Goal: Ask a question: Seek information or help from site administrators or community

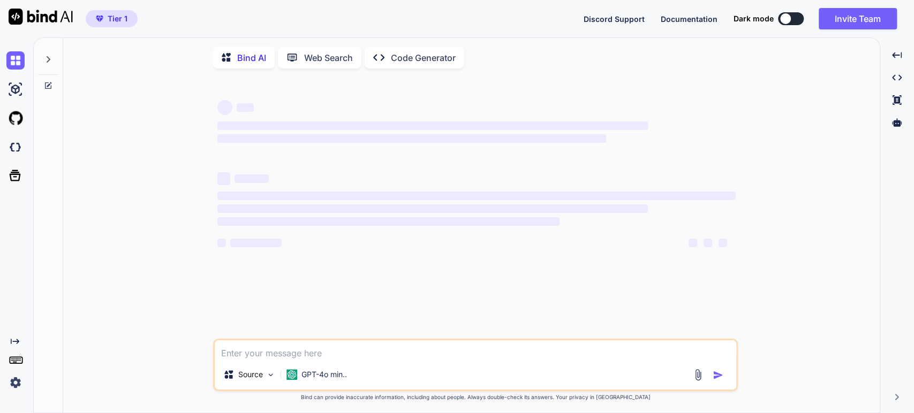
type textarea "x"
click at [125, 92] on div "‌ ‌ ‌ ‌ ‌ ‌ ‌ ‌ ‌ ‌ ‌ ‌ ‌ ‌ Source GPT-4o min.. Created with Bind Always check …" at bounding box center [476, 245] width 808 height 337
click at [43, 58] on div at bounding box center [48, 56] width 20 height 37
click at [50, 60] on icon at bounding box center [48, 59] width 9 height 9
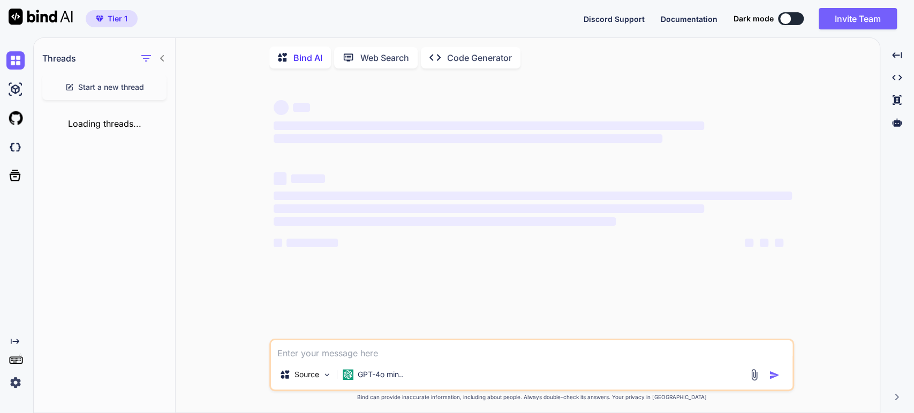
click at [21, 384] on img at bounding box center [15, 383] width 18 height 18
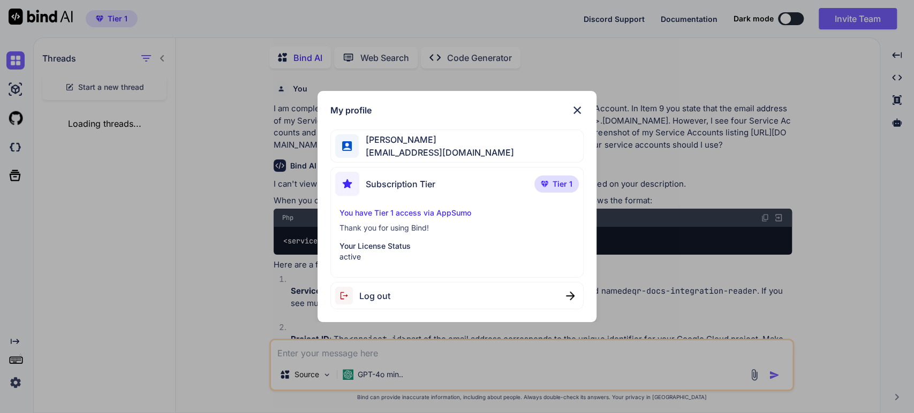
scroll to position [4, 0]
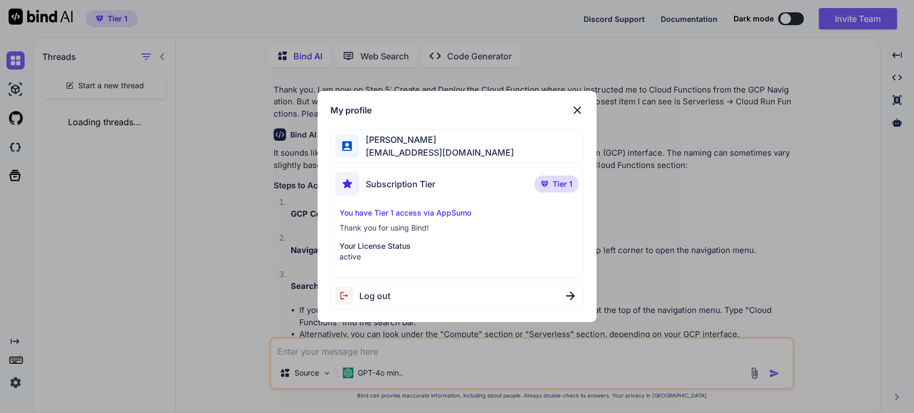
type textarea "x"
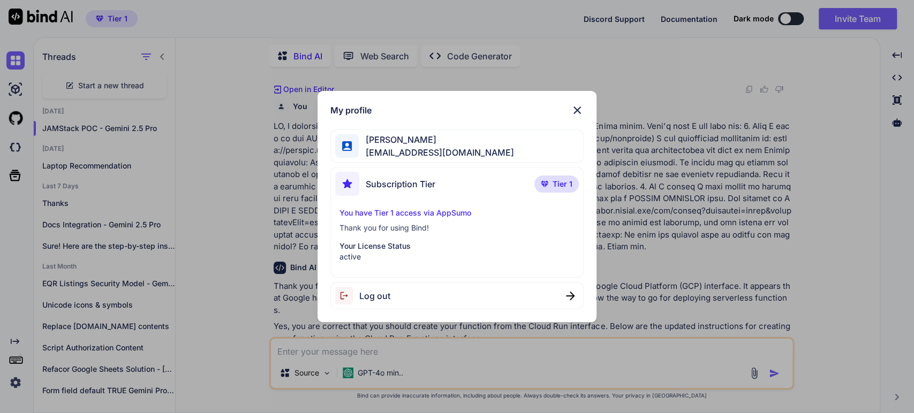
scroll to position [2098, 0]
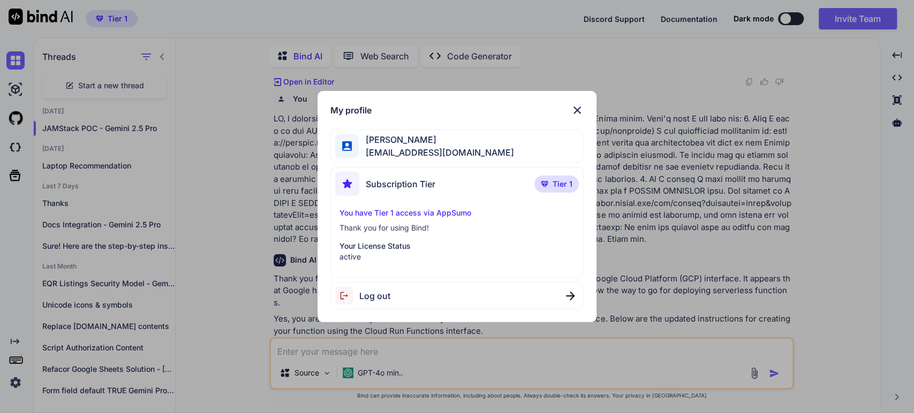
click at [579, 109] on img at bounding box center [577, 110] width 13 height 13
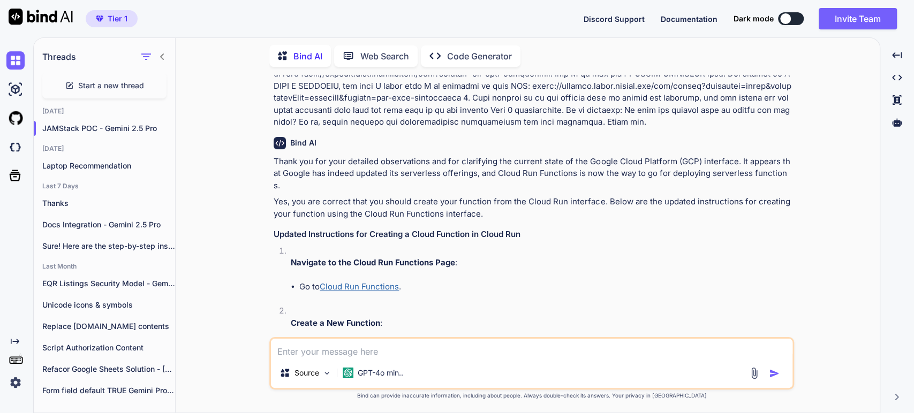
scroll to position [2217, 0]
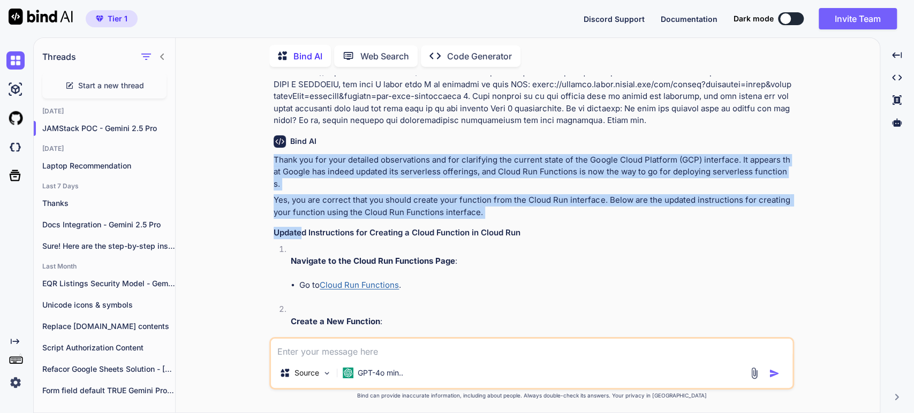
drag, startPoint x: 275, startPoint y: 147, endPoint x: 302, endPoint y: 203, distance: 62.3
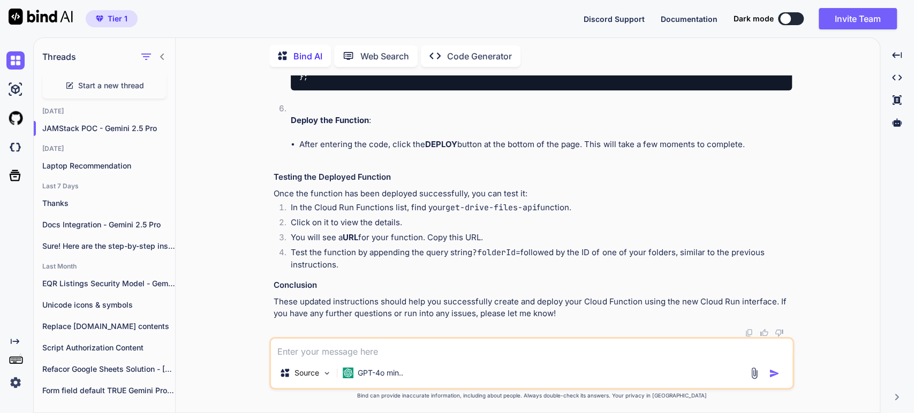
scroll to position [3635, 0]
click at [325, 358] on textarea at bounding box center [532, 348] width 522 height 19
type textarea "T"
type textarea "x"
type textarea "Th"
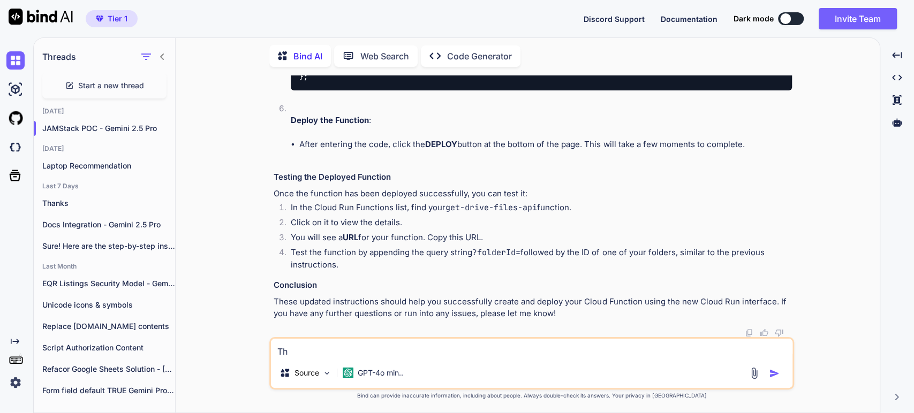
type textarea "x"
type textarea "Tha"
type textarea "x"
type textarea "Than"
type textarea "x"
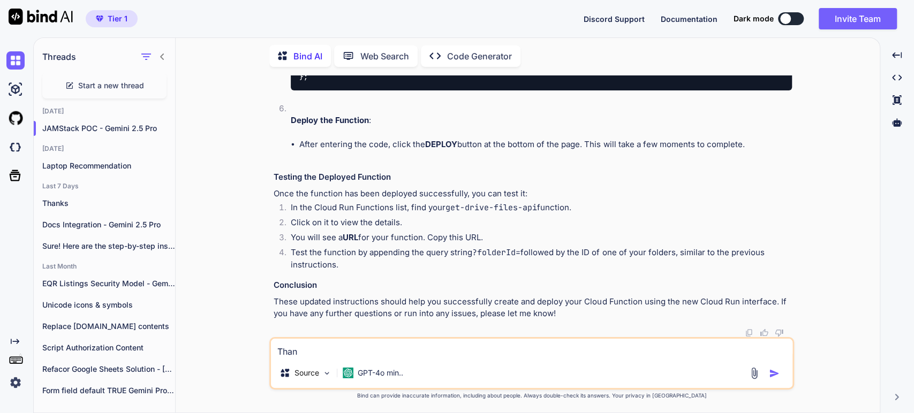
type textarea "Than"
type textarea "x"
type textarea "Than"
type textarea "x"
type textarea "Thank"
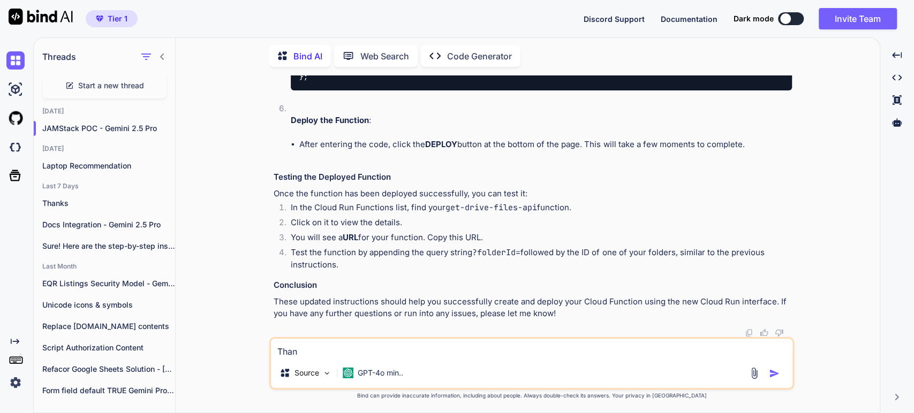
type textarea "x"
type textarea "Thank"
type textarea "x"
type textarea "Thank y"
type textarea "x"
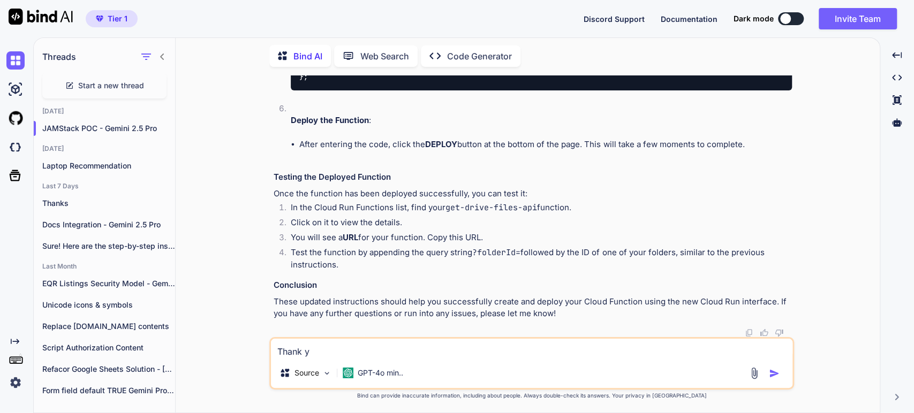
type textarea "Thank yo"
type textarea "x"
type textarea "Thank you"
type textarea "x"
type textarea "Thank you"
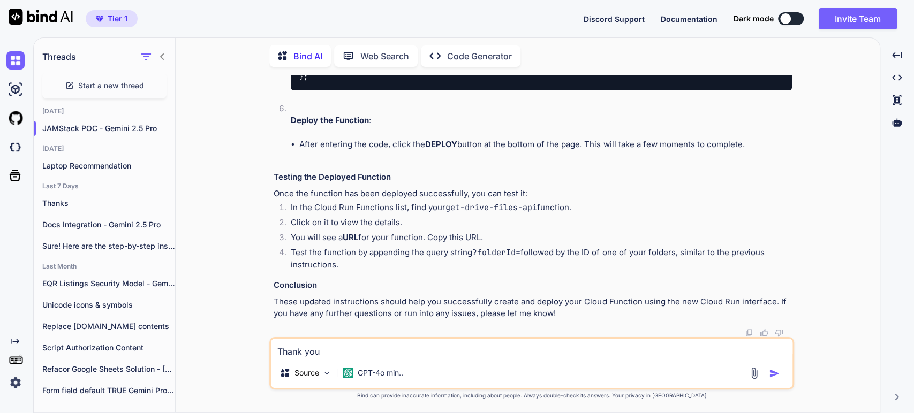
type textarea "x"
type textarea "Thank you b"
type textarea "x"
type textarea "Thank you be"
type textarea "x"
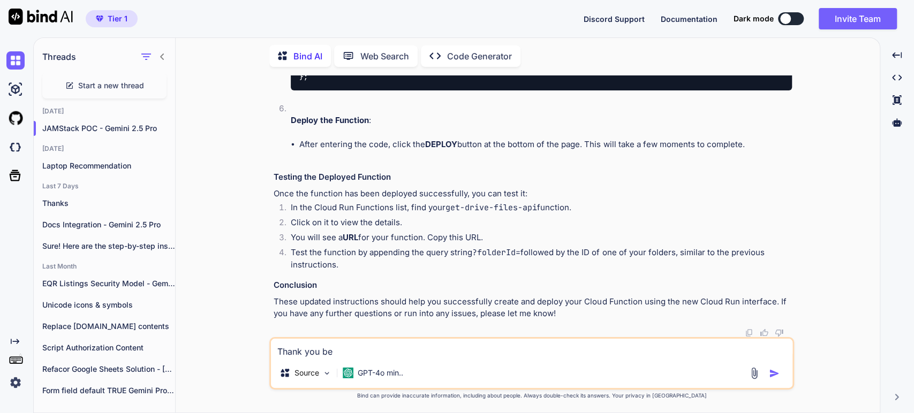
type textarea "Thank you ber"
type textarea "x"
type textarea "Thank you bery"
type textarea "x"
type textarea "Thank you bery"
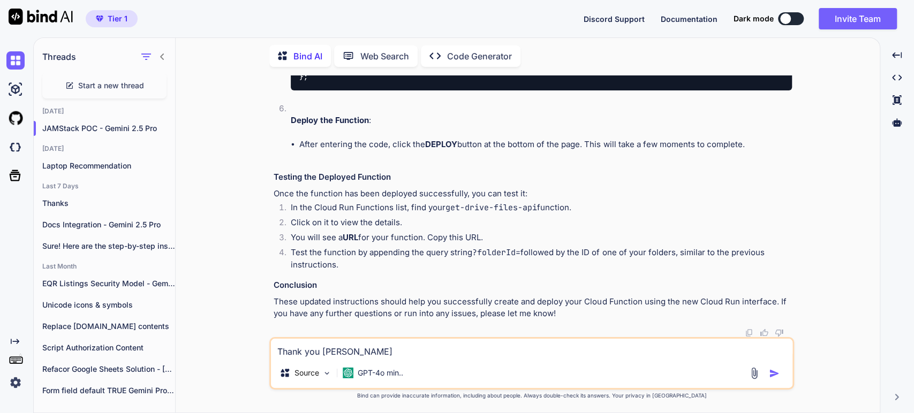
type textarea "x"
type textarea "Thank you bery"
type textarea "x"
type textarea "Thank you ber"
type textarea "x"
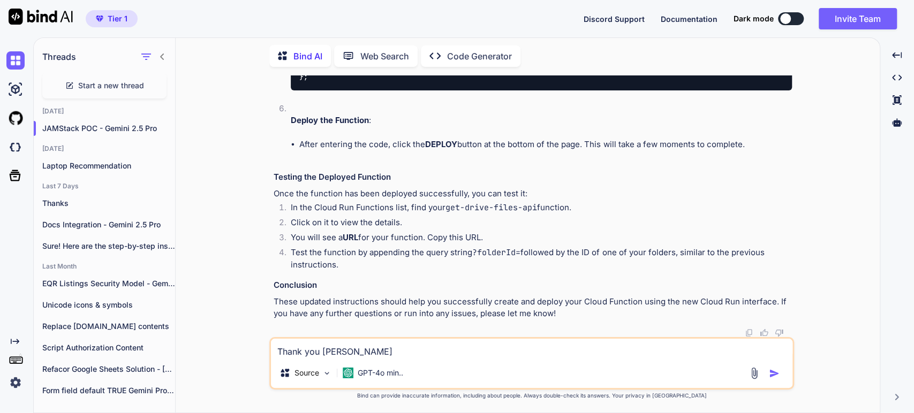
type textarea "Thank you be"
type textarea "x"
type textarea "Thank you b"
type textarea "x"
type textarea "Thank you"
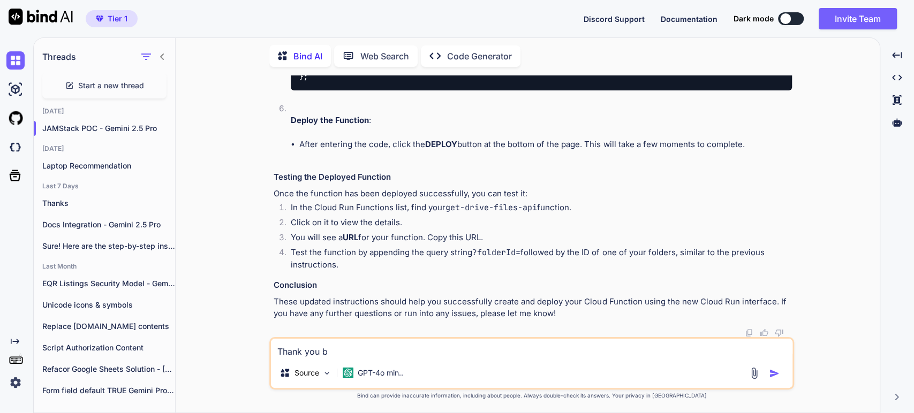
type textarea "x"
type textarea "Thank you"
type textarea "x"
type textarea "Thank yo"
type textarea "x"
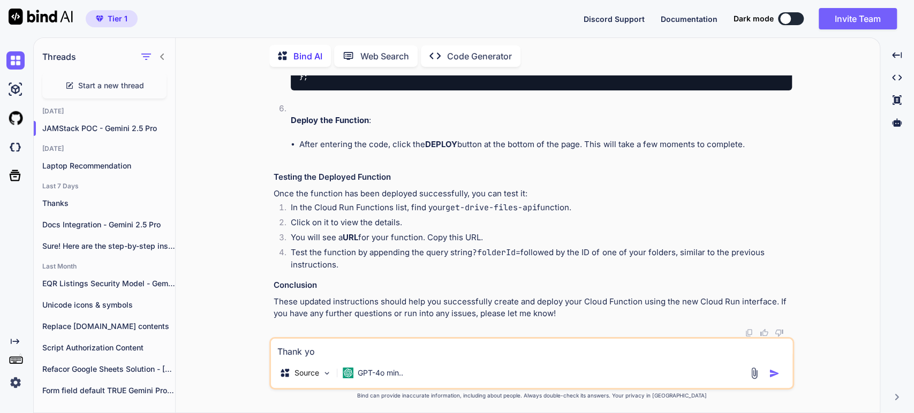
type textarea "Thank y"
type textarea "x"
type textarea "Thank"
type textarea "x"
type textarea "Thank"
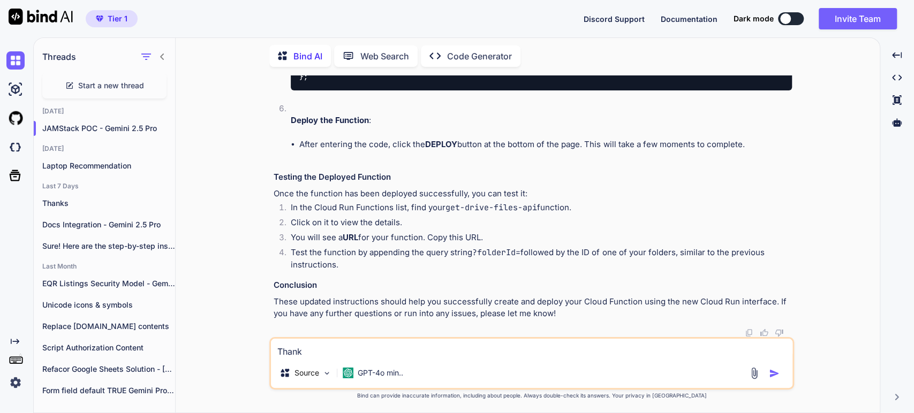
type textarea "x"
type textarea "Than"
type textarea "x"
type textarea "Tha"
type textarea "x"
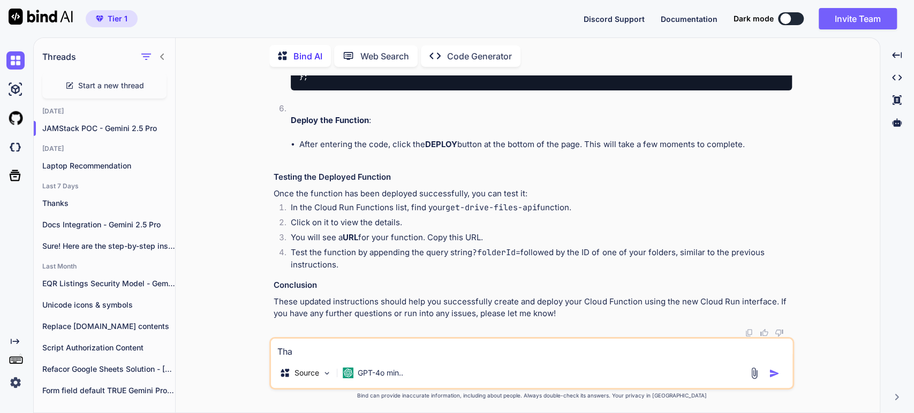
type textarea "Th"
type textarea "x"
type textarea "T"
type textarea "x"
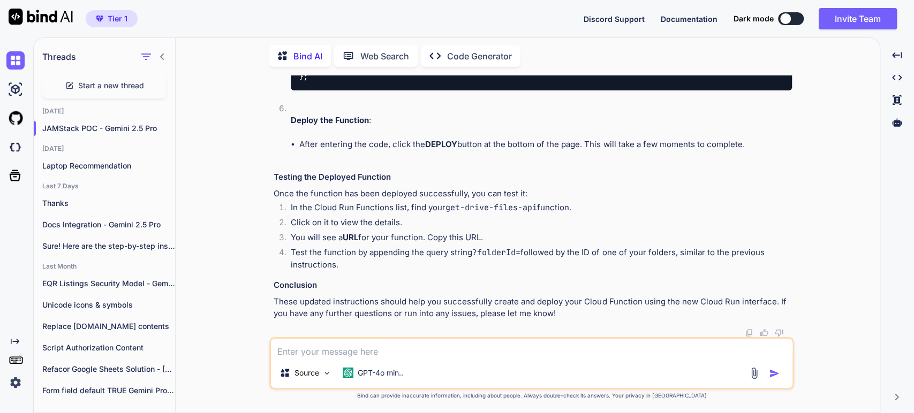
click at [360, 192] on p "Once the function has been deployed successfully, you can test it:" at bounding box center [533, 194] width 518 height 12
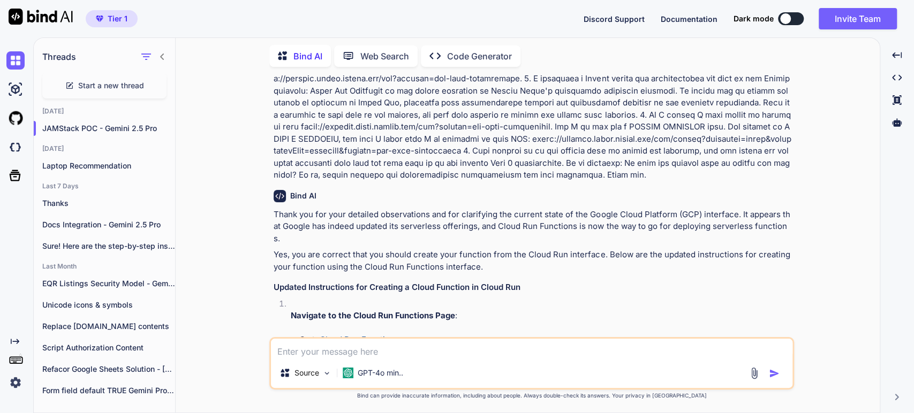
scroll to position [2148, 0]
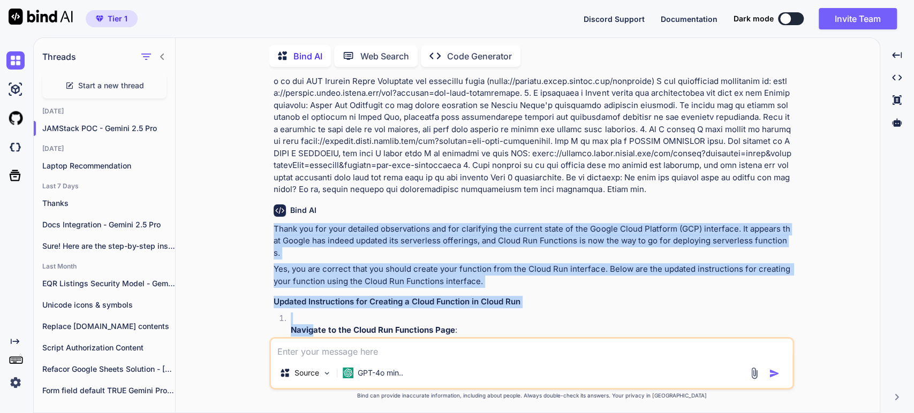
drag, startPoint x: 274, startPoint y: 215, endPoint x: 315, endPoint y: 301, distance: 95.8
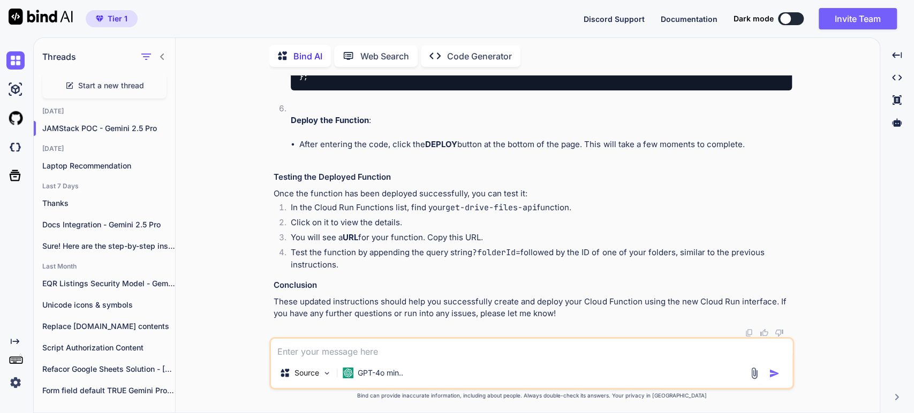
scroll to position [3635, 0]
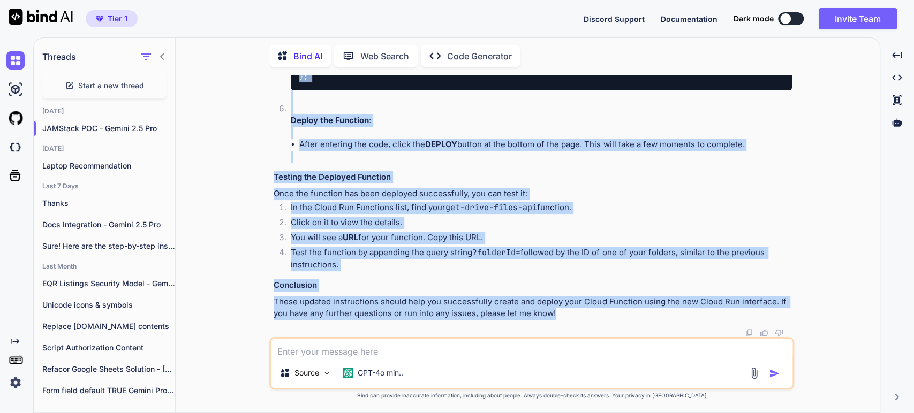
click at [566, 314] on p "These updated instructions should help you successfully create and deploy your …" at bounding box center [533, 308] width 518 height 24
copy div "Thank you for your detailed observations and for clarifying the current state o…"
click at [324, 242] on li "You will see a URL for your function. Copy this URL." at bounding box center [537, 239] width 510 height 15
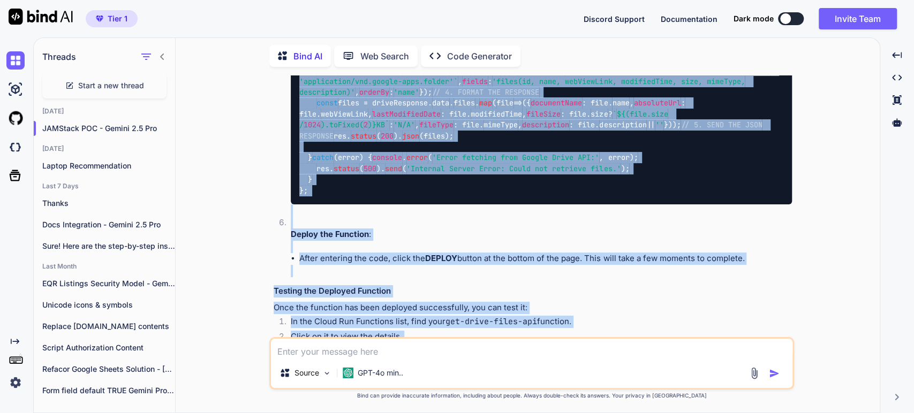
click at [218, 205] on div "You I am completing the above steps but I have a question on Step 3. Create the…" at bounding box center [532, 244] width 696 height 337
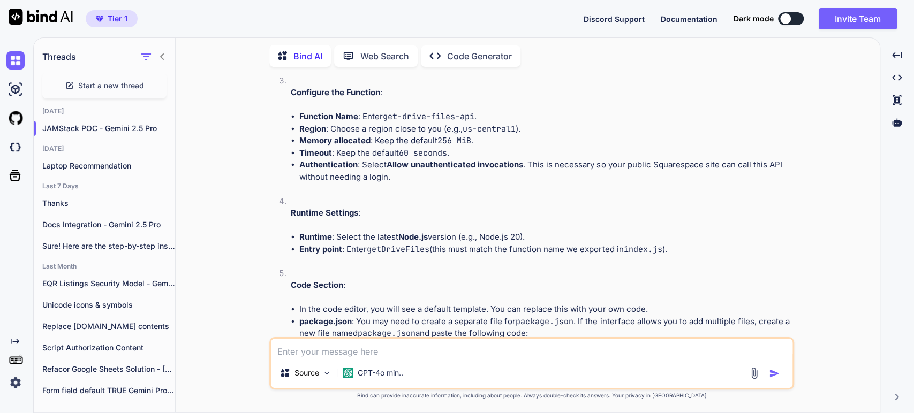
scroll to position [2505, 0]
click at [345, 317] on li "package.json : You may need to create a separate file for package.json . If the…" at bounding box center [545, 329] width 493 height 24
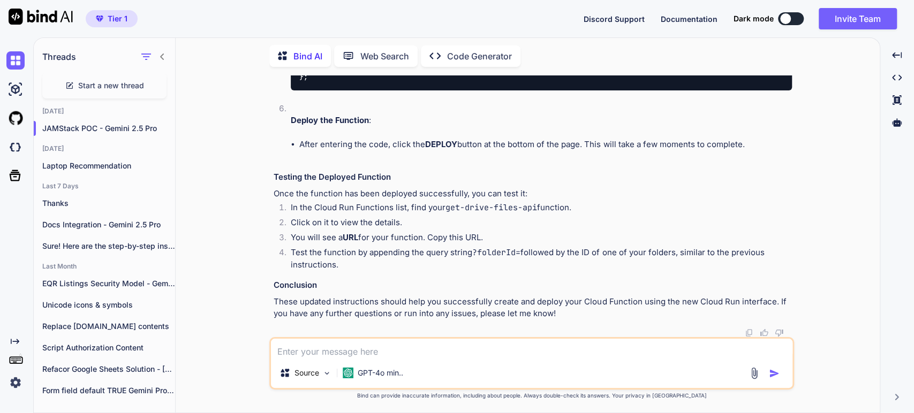
scroll to position [3457, 0]
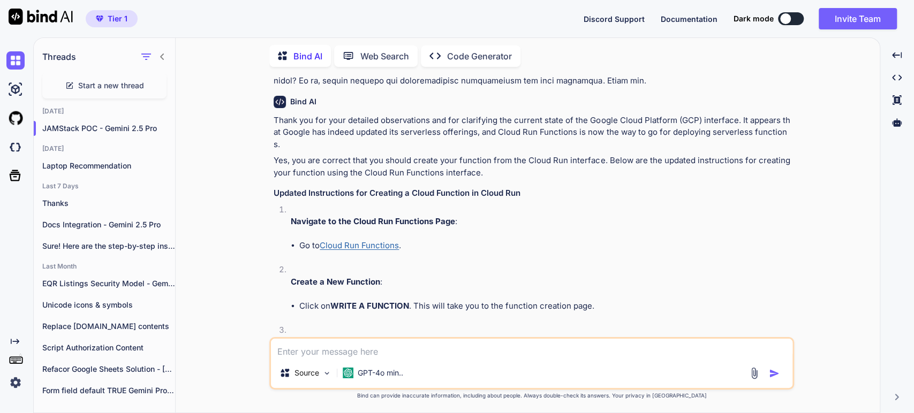
scroll to position [2267, 0]
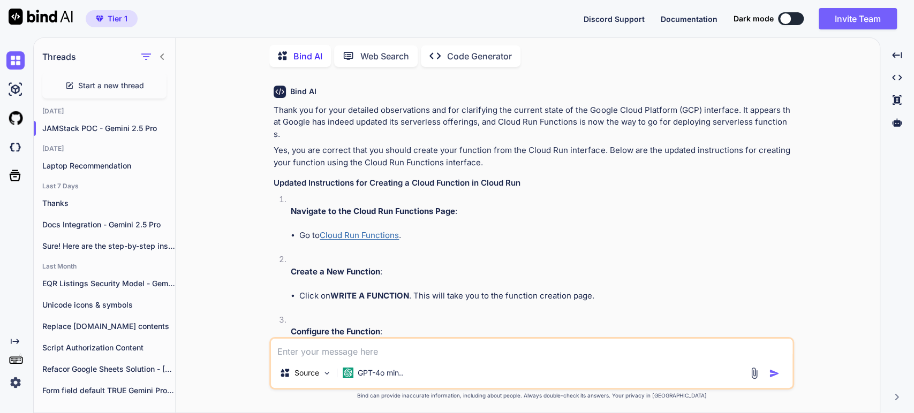
click at [364, 230] on link "Cloud Run Functions" at bounding box center [359, 235] width 79 height 10
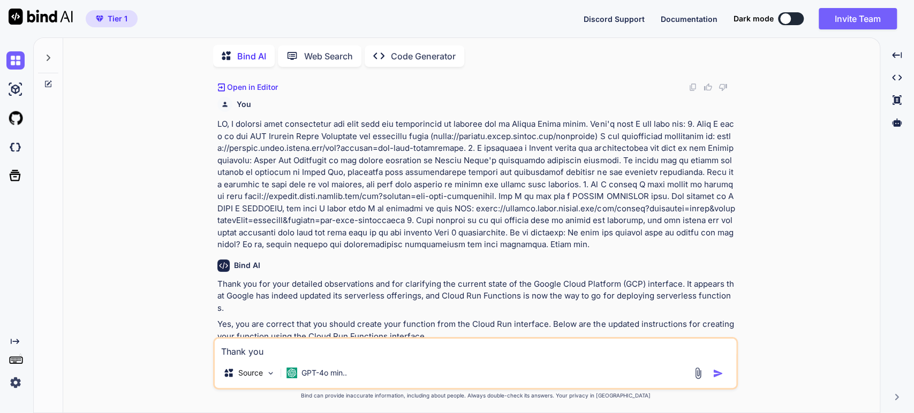
scroll to position [2098, 0]
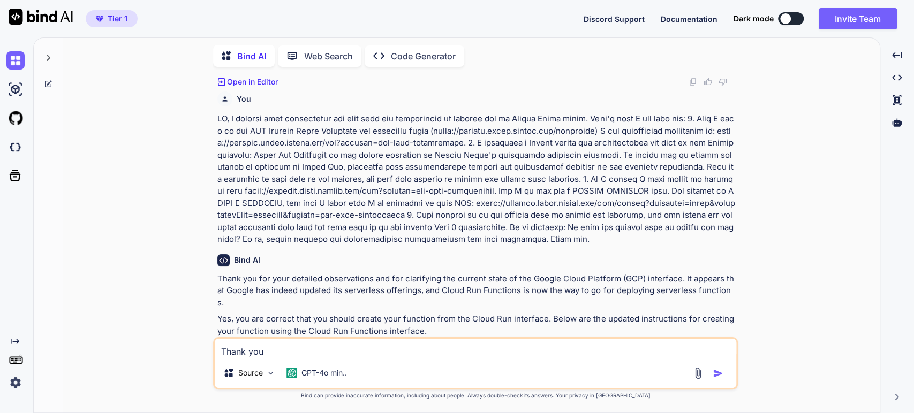
click at [3, 297] on div "Created with Pixso." at bounding box center [14, 219] width 29 height 346
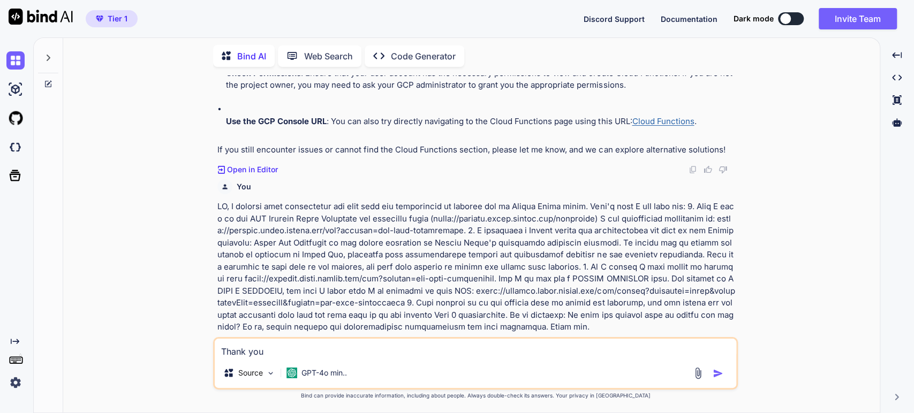
scroll to position [2039, 0]
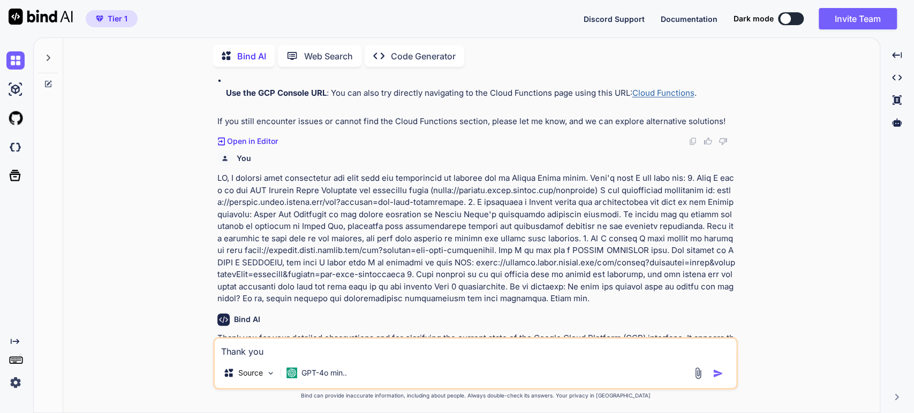
type textarea "x"
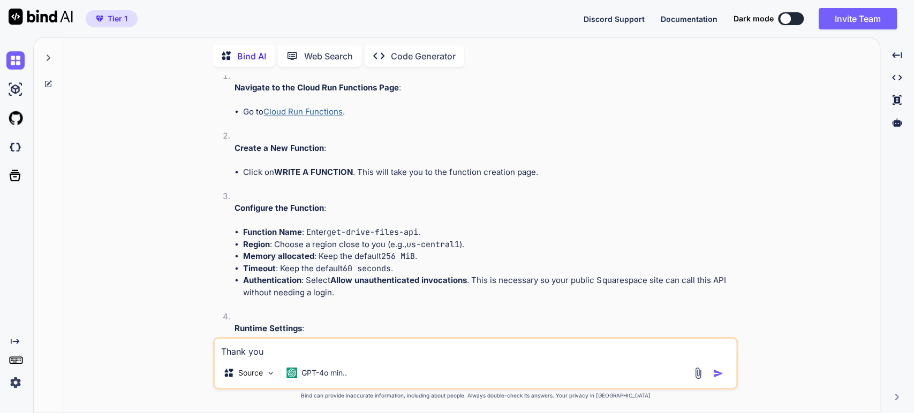
scroll to position [2395, 0]
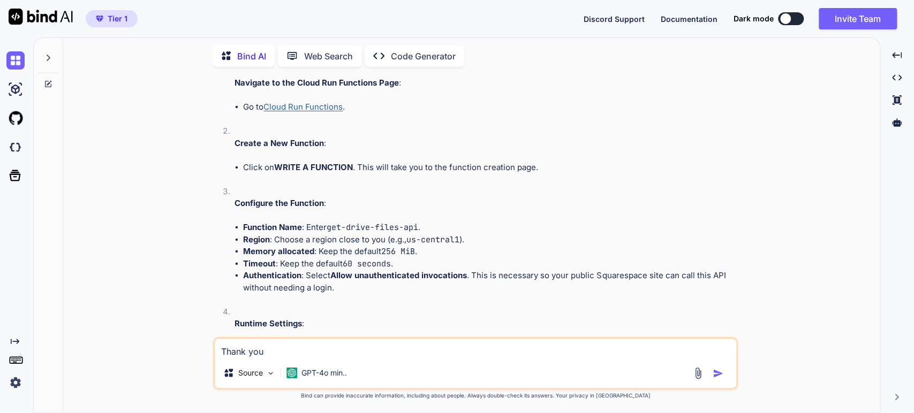
click at [266, 348] on textarea "Thank you" at bounding box center [476, 348] width 522 height 19
paste textarea "The specified function (entry point) might not be present in your source code. …"
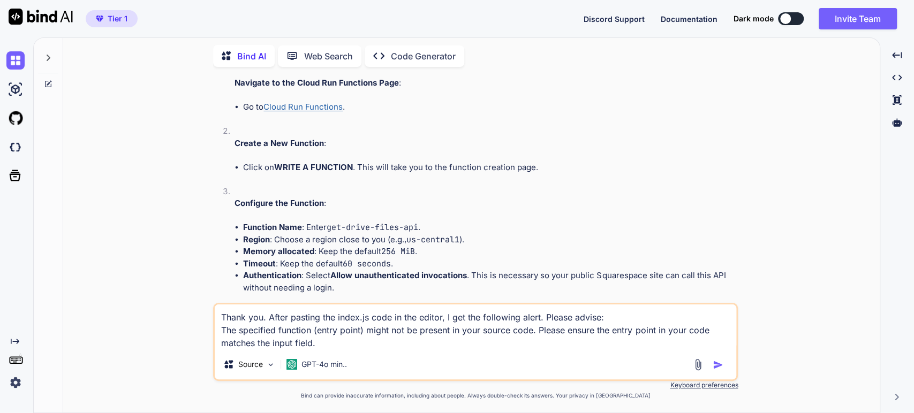
type textarea "Thank you. After pasting the index.js code in the editor, I get the following a…"
click at [715, 364] on img "button" at bounding box center [718, 365] width 11 height 11
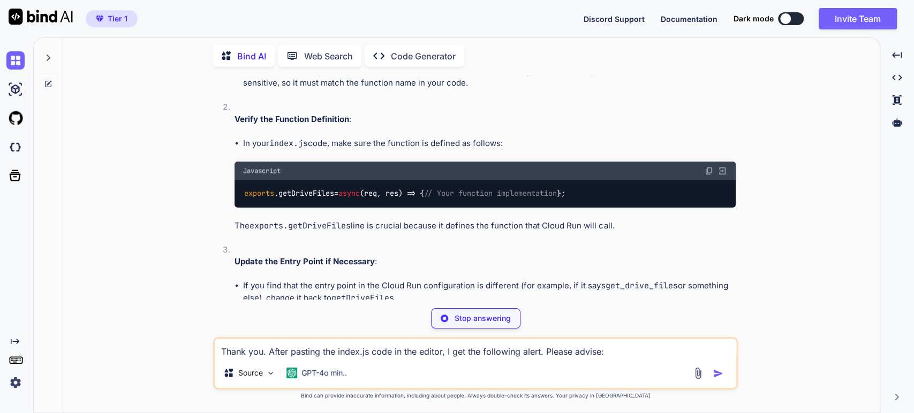
scroll to position [4060, 0]
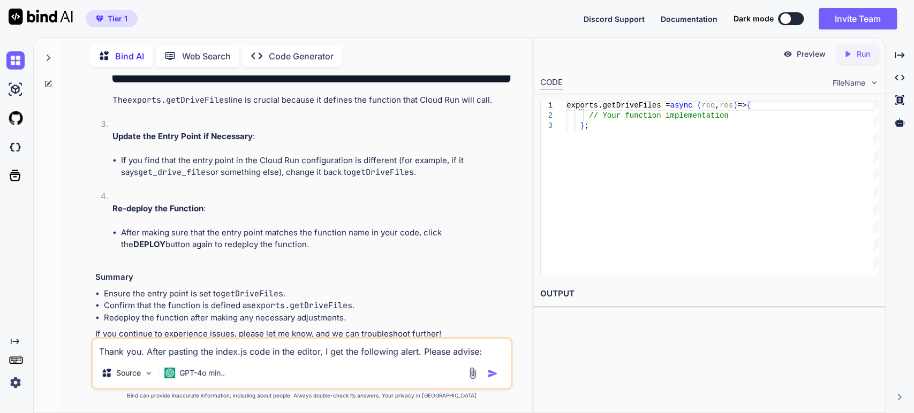
scroll to position [4178, 0]
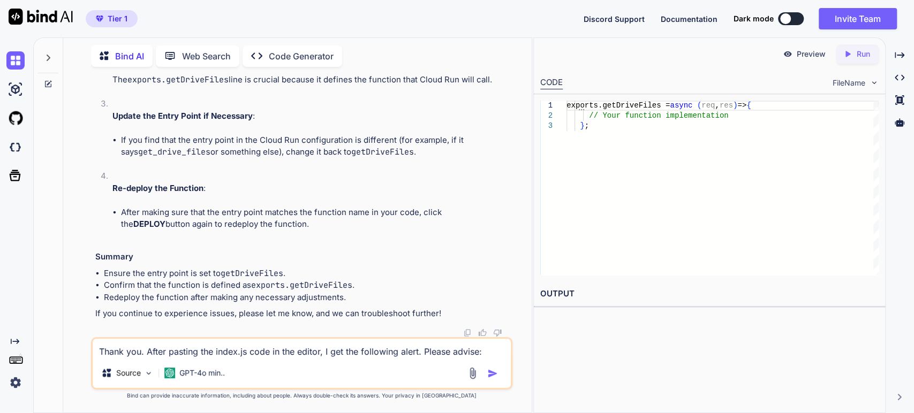
scroll to position [4476, 0]
click at [133, 159] on li "If you find that the entry point in the Cloud Run configuration is different (f…" at bounding box center [316, 146] width 390 height 24
click at [368, 157] on code "getDriveFiles" at bounding box center [382, 152] width 63 height 11
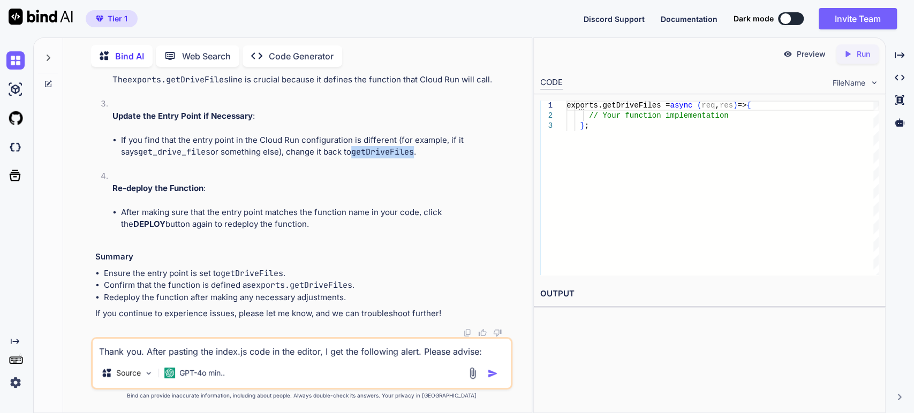
copy code "getDriveFiles"
click at [253, 151] on li "If you find that the entry point in the Cloud Run configuration is different (f…" at bounding box center [316, 146] width 390 height 24
click at [325, 98] on li "Verify the Function Definition : In your index.js code, make sure the function …" at bounding box center [307, 27] width 407 height 142
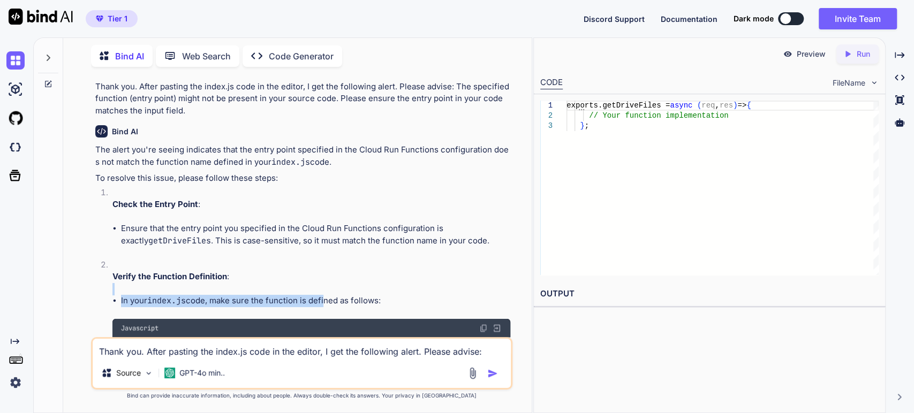
scroll to position [3769, 0]
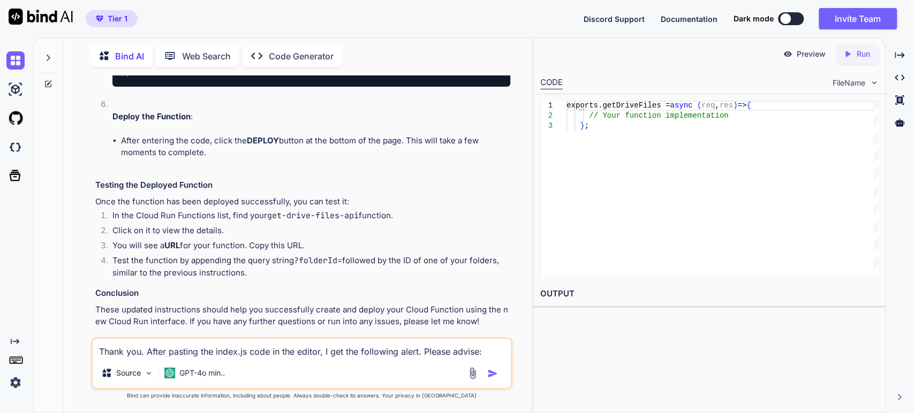
scroll to position [3590, 0]
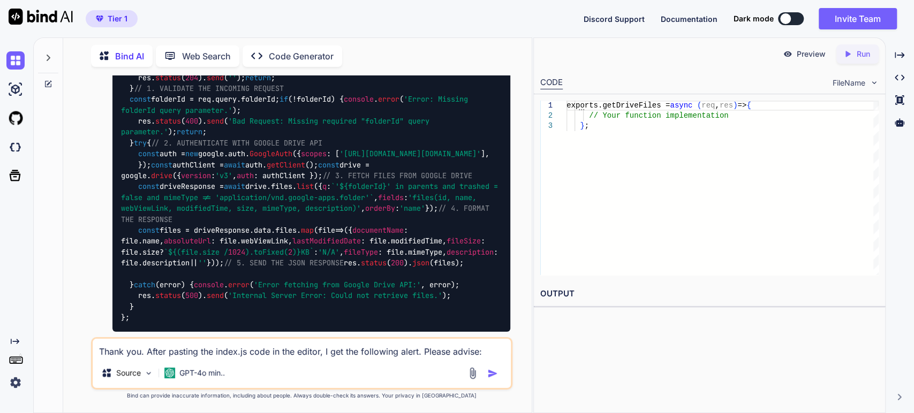
scroll to position [3114, 0]
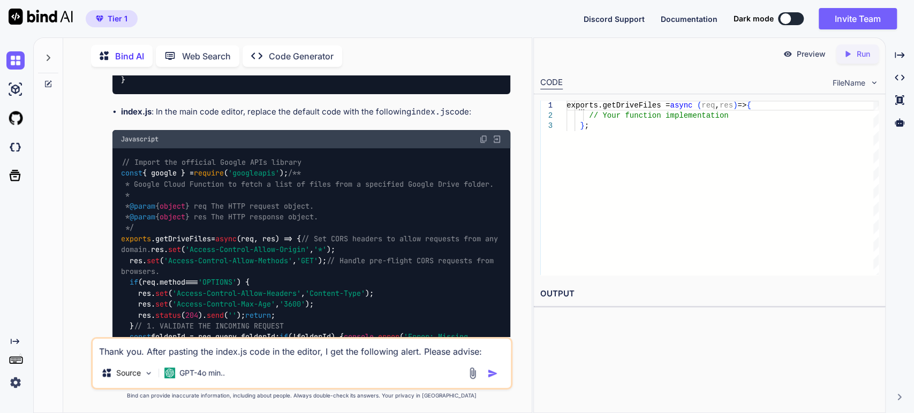
click at [485, 144] on img at bounding box center [483, 139] width 9 height 9
click at [261, 228] on span "/** * Google Cloud Function to fetch a list of files from a specified Google Dr…" at bounding box center [307, 201] width 373 height 64
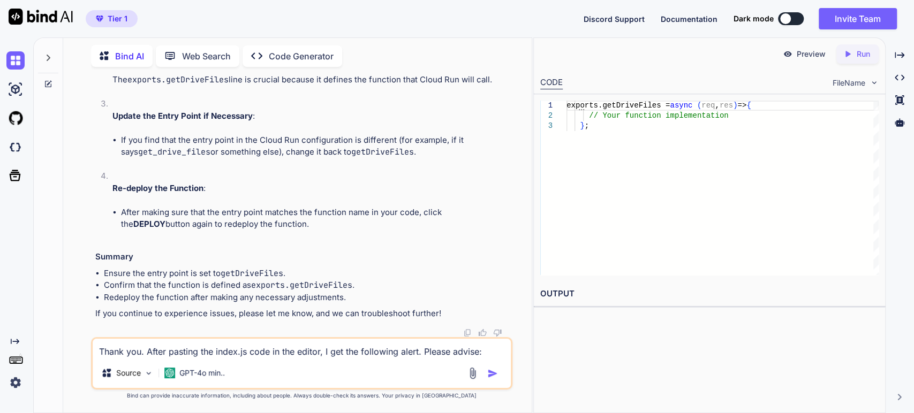
scroll to position [4423, 0]
drag, startPoint x: 134, startPoint y: 172, endPoint x: 101, endPoint y: 142, distance: 44.4
click at [101, 142] on ol "Check the Entry Point : Ensure that the entry point you specified in the Cloud …" at bounding box center [303, 62] width 416 height 359
copy code "exports . getDriveFiles = async (req, res) => { // Your function implementation…"
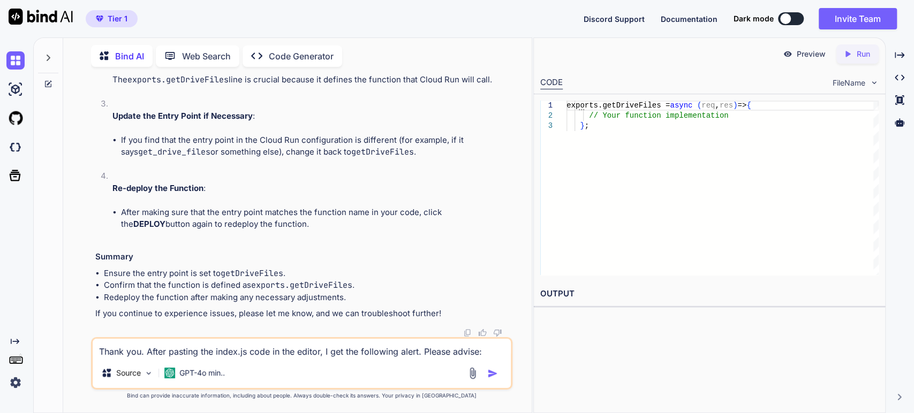
scroll to position [4542, 0]
click at [177, 353] on textarea "Thank you. After pasting the index.js code in the editor, I get the following a…" at bounding box center [302, 348] width 419 height 19
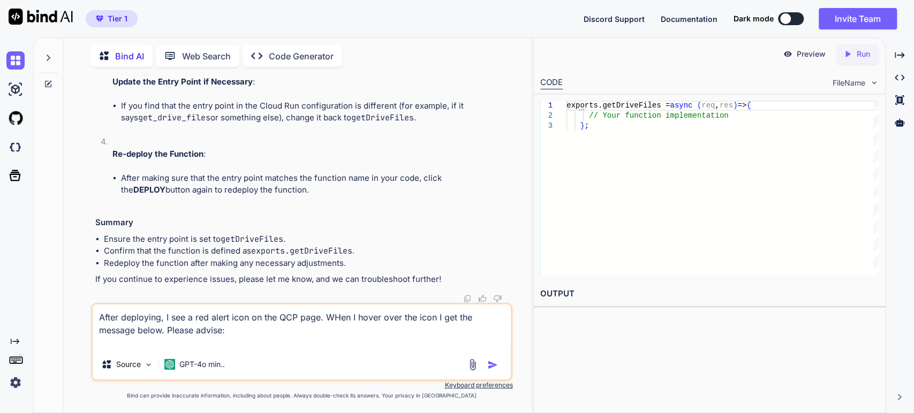
paste textarea "Revision 'get-drive-files-api-00002-qqg' is not ready and cannot serve traffic.…"
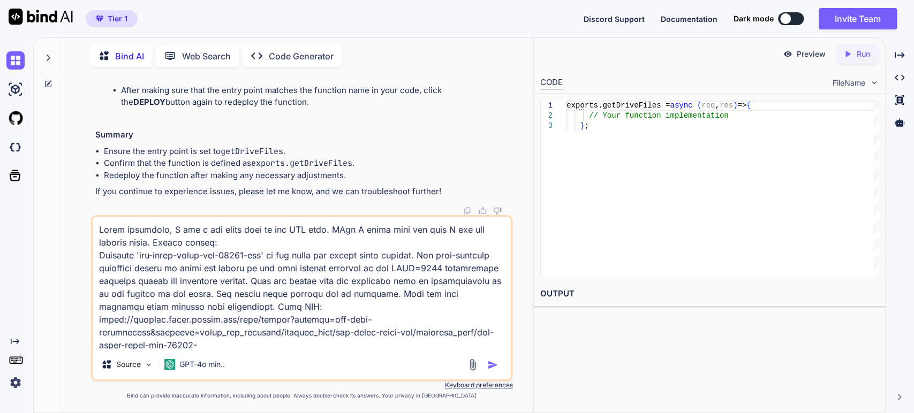
scroll to position [39, 0]
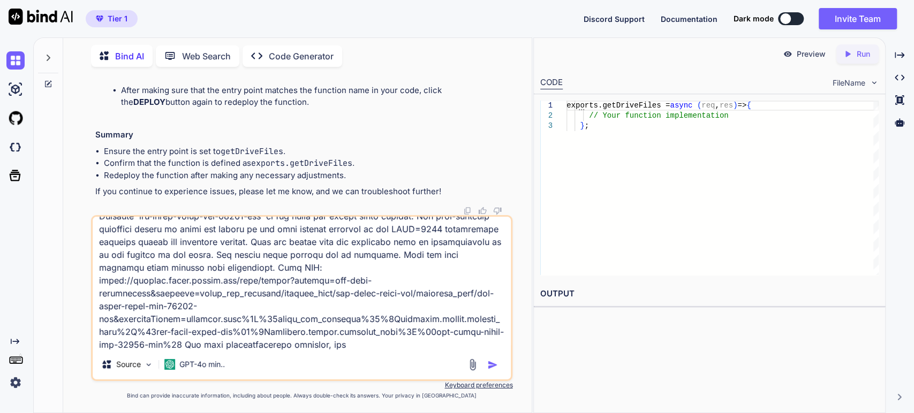
type textarea "After deploying, I see a red alert icon on the QCP page. WHen I hover over the …"
click at [488, 363] on img "button" at bounding box center [492, 365] width 11 height 11
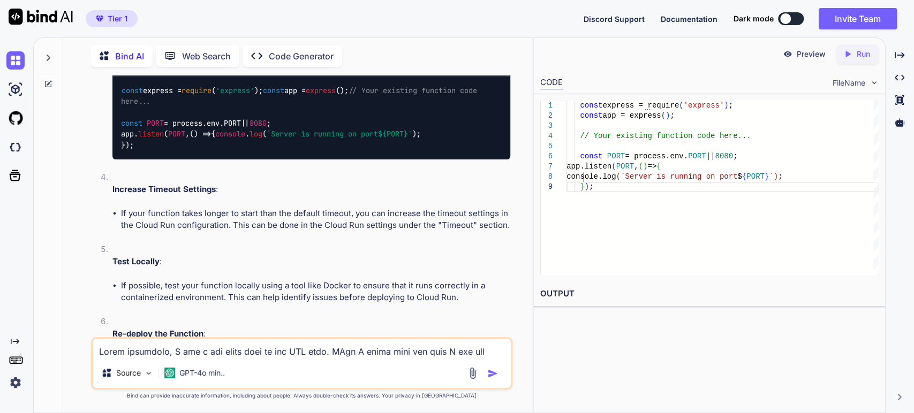
scroll to position [5002, 0]
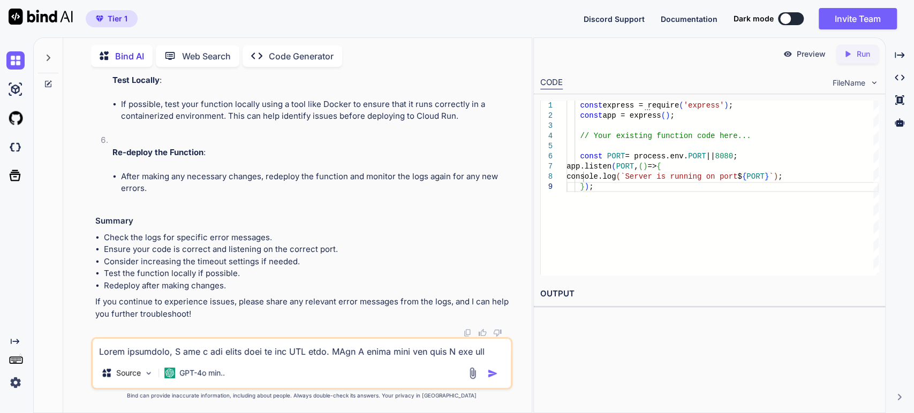
scroll to position [5419, 0]
click at [203, 123] on li "If possible, test your function locally using a tool like Docker to ensure that…" at bounding box center [316, 111] width 390 height 24
click at [213, 235] on li "Check the logs for specific error messages." at bounding box center [307, 238] width 407 height 12
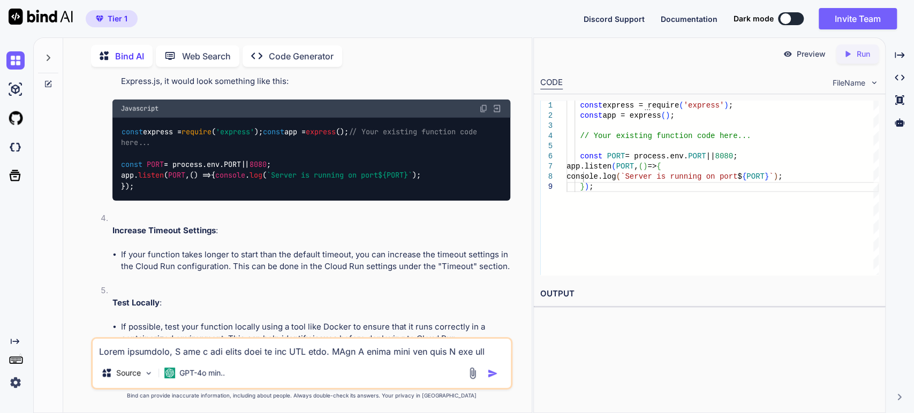
scroll to position [4940, 0]
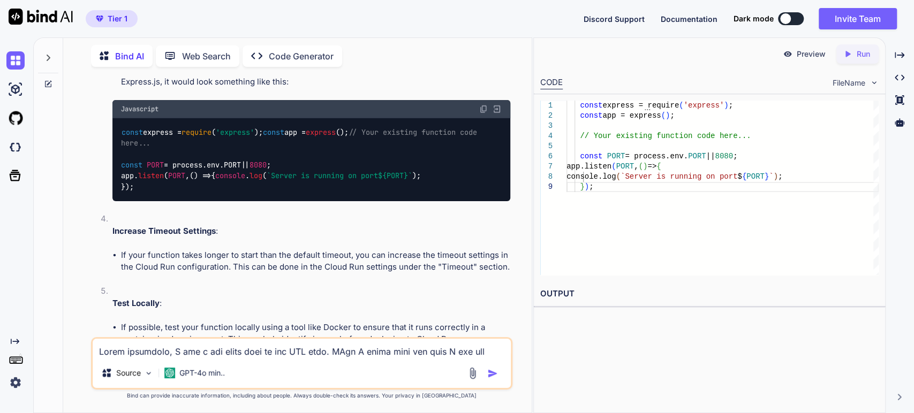
click at [126, 347] on textarea at bounding box center [302, 348] width 419 height 19
click at [125, 350] on textarea "H" at bounding box center [302, 348] width 419 height 19
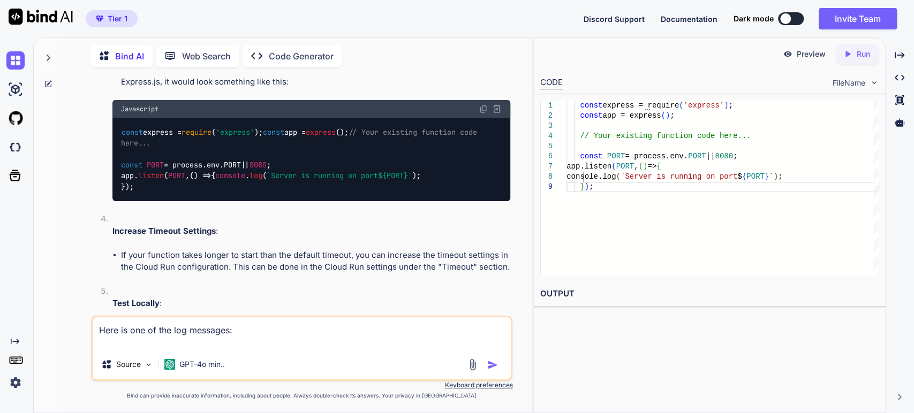
paste textarea "{ "textPayload": "Function 'getDriveFiles' is not defined in the provided modul…"
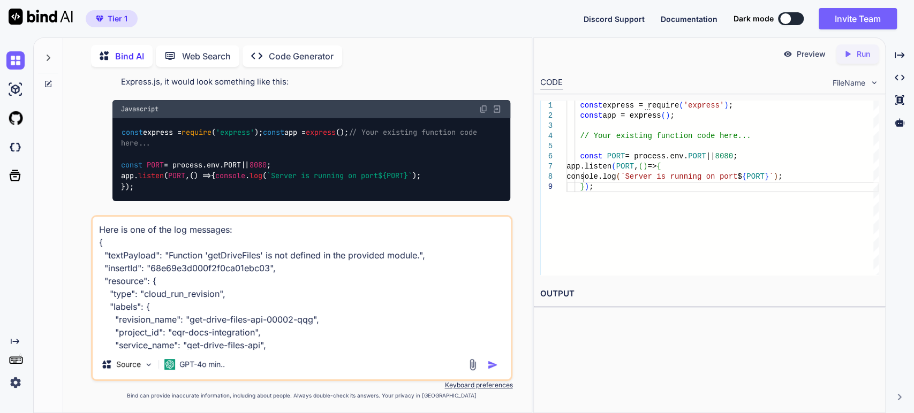
scroll to position [193, 0]
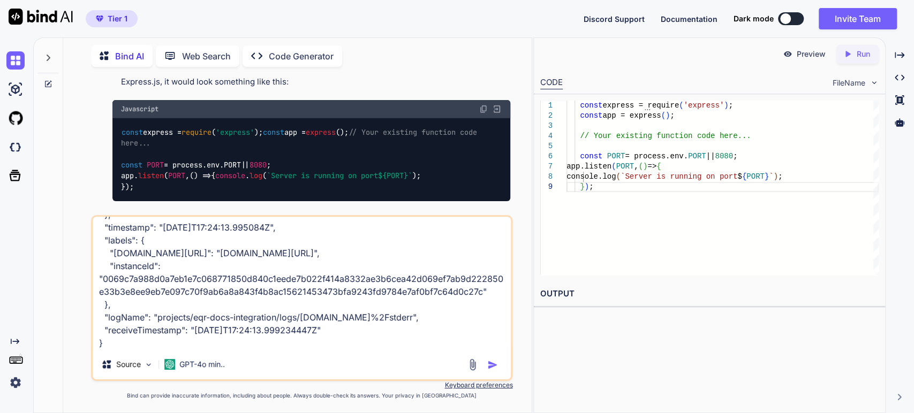
type textarea "Here is one of the log messages: { "textPayload": "Function 'getDriveFiles' is …"
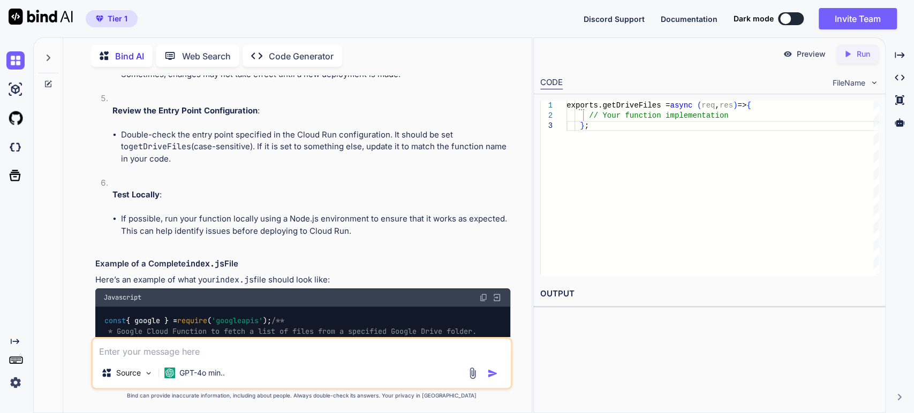
scroll to position [6042, 0]
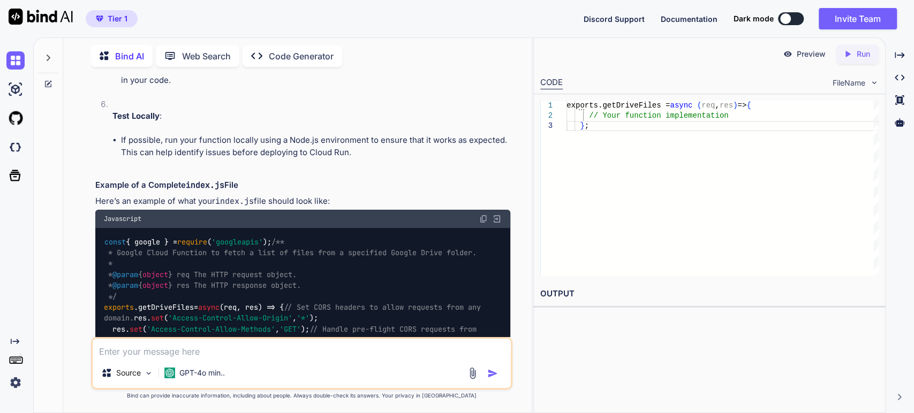
scroll to position [6101, 0]
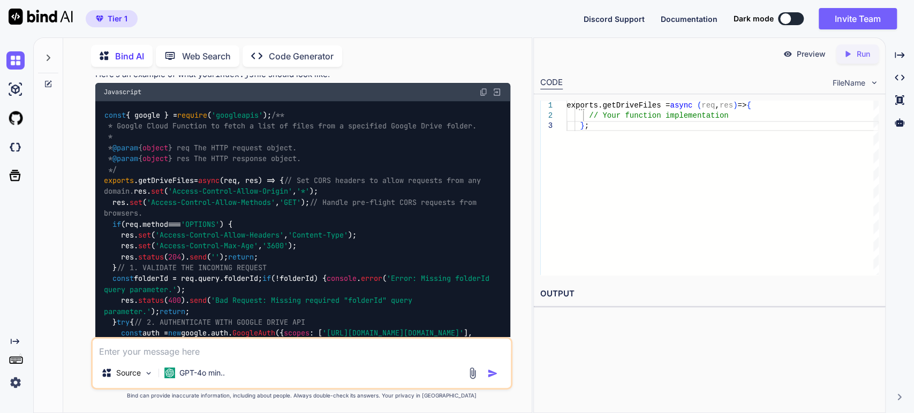
scroll to position [6220, 0]
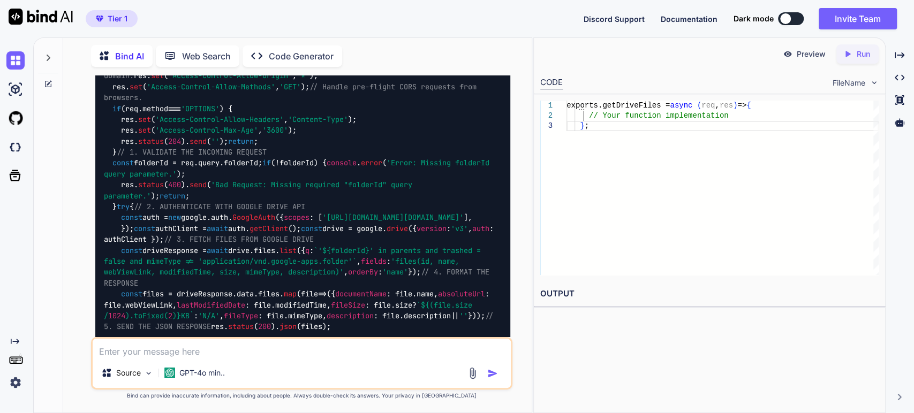
scroll to position [6340, 0]
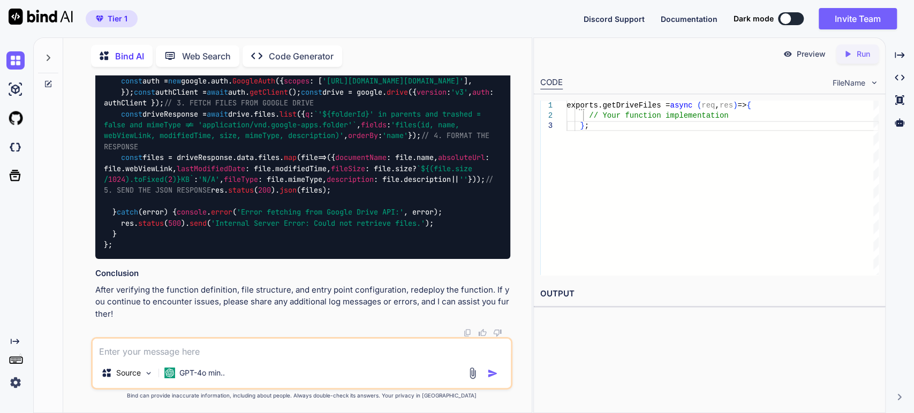
scroll to position [7160, 0]
click at [195, 195] on div "const { google } = require ( 'googleapis' ); /** * Google Cloud Function to fet…" at bounding box center [303, 54] width 416 height 410
click at [46, 57] on icon at bounding box center [48, 58] width 9 height 9
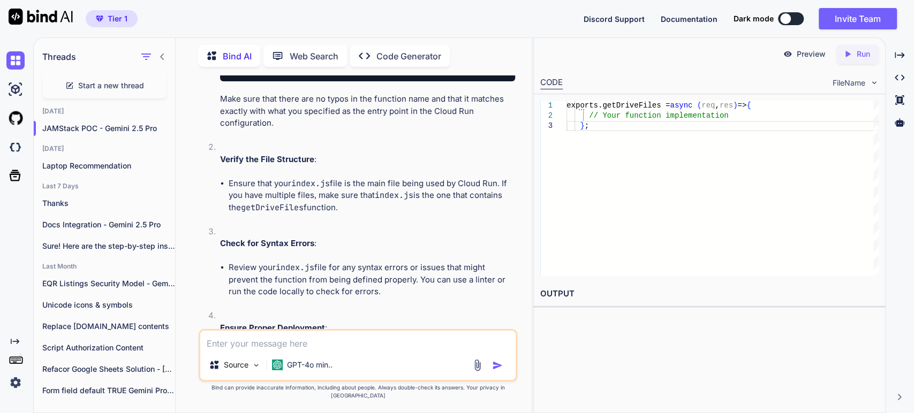
scroll to position [7399, 0]
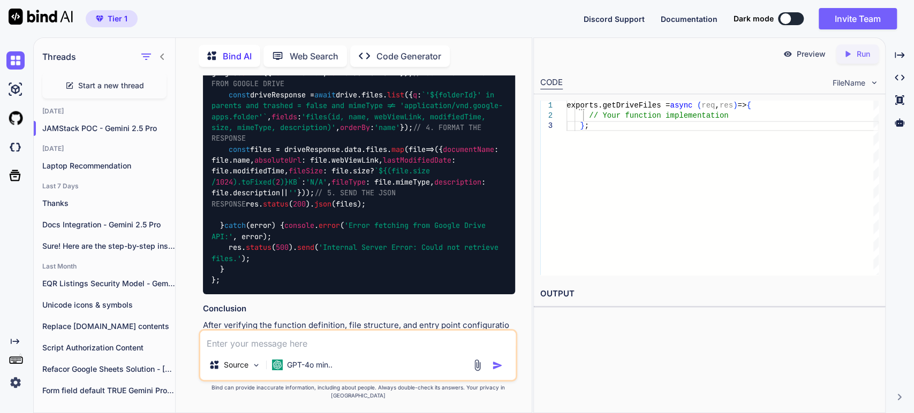
click at [112, 82] on span "Start a new thread" at bounding box center [111, 85] width 66 height 11
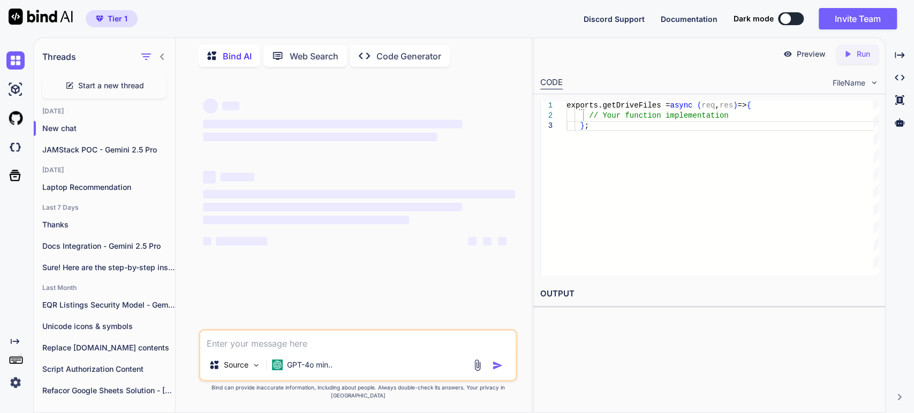
scroll to position [0, 0]
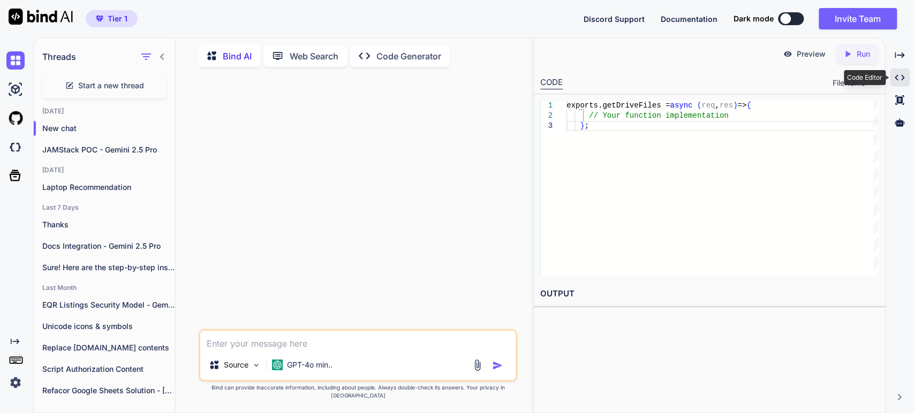
drag, startPoint x: 900, startPoint y: 76, endPoint x: 896, endPoint y: 72, distance: 6.1
click at [899, 76] on icon "Created with Pixso." at bounding box center [900, 78] width 10 height 10
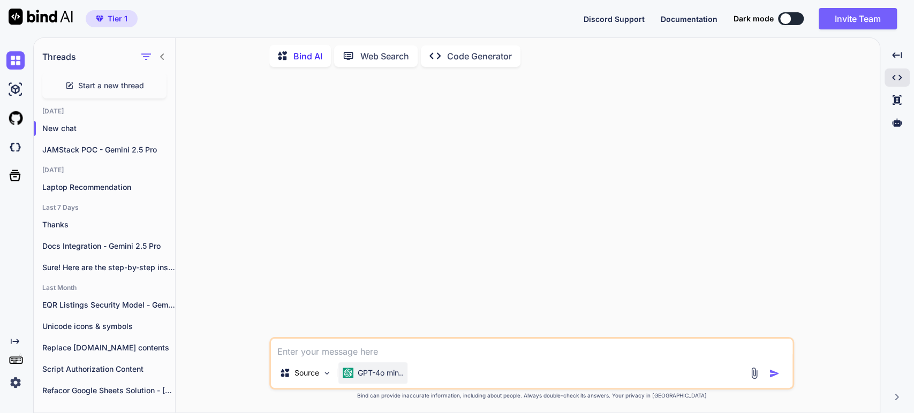
click at [386, 378] on p "GPT-4o min.." at bounding box center [381, 373] width 46 height 11
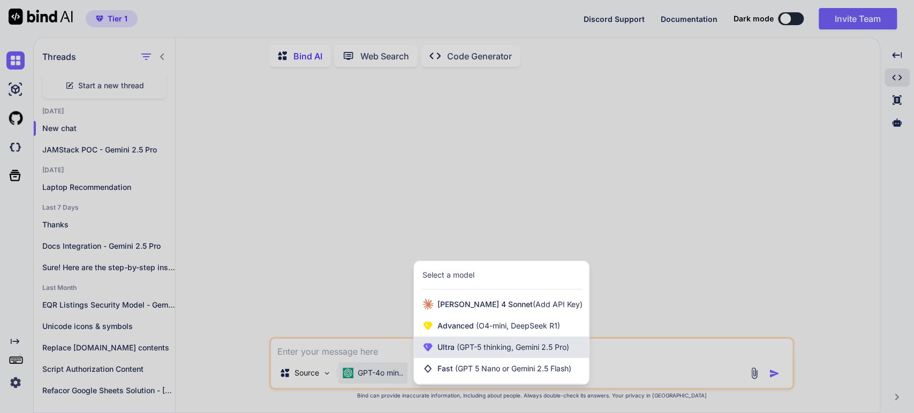
click at [433, 341] on div "Ultra (GPT-5 thinking, Gemini 2.5 Pro)" at bounding box center [501, 347] width 175 height 21
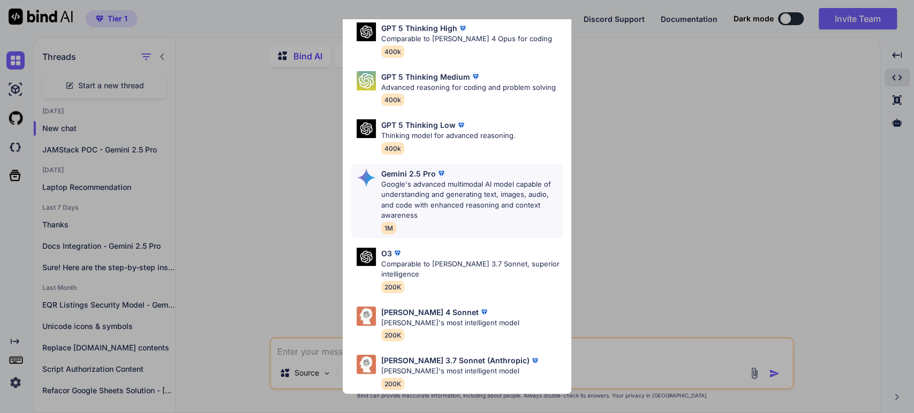
scroll to position [108, 0]
click at [412, 307] on p "[PERSON_NAME] 4 Sonnet" at bounding box center [429, 312] width 97 height 11
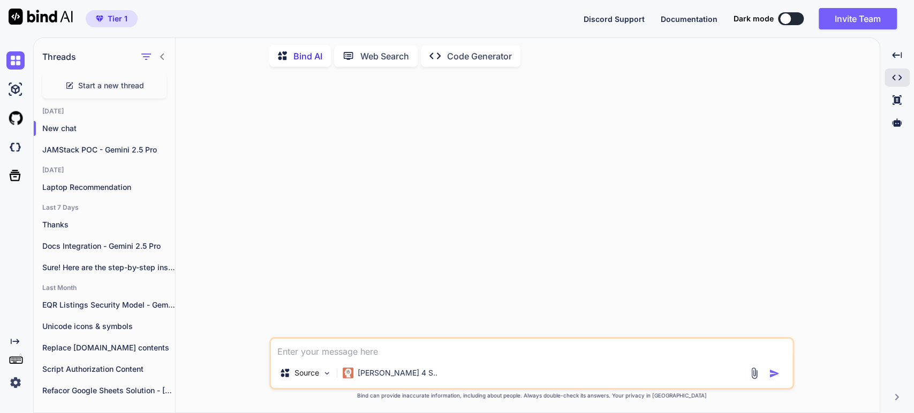
click at [329, 352] on textarea at bounding box center [532, 348] width 522 height 19
paste textarea "JAMStack POC [PERSON_NAME] 4 You are a professional full-stack developer with s…"
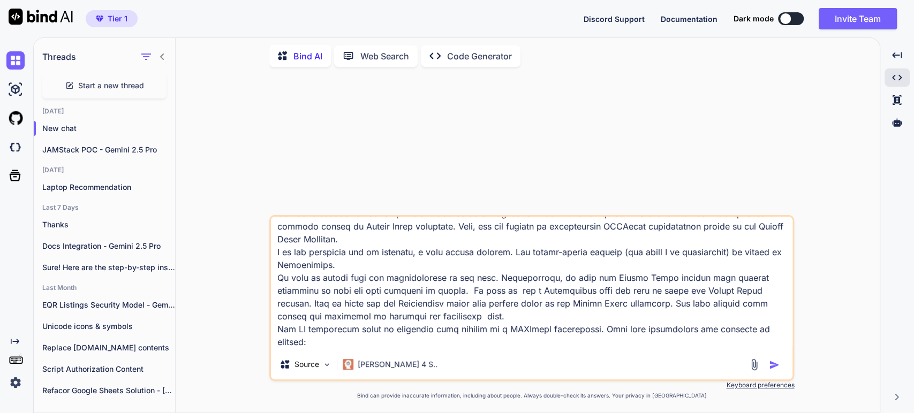
scroll to position [0, 0]
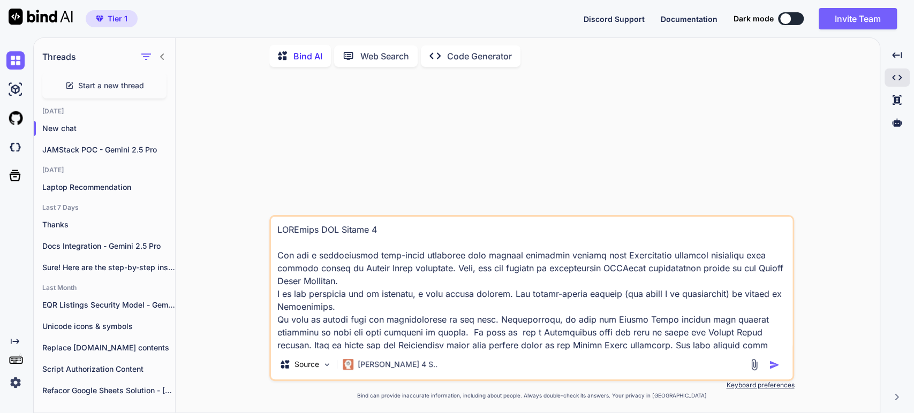
drag, startPoint x: 275, startPoint y: 255, endPoint x: 268, endPoint y: 219, distance: 37.1
click at [268, 219] on div "Source [PERSON_NAME] 4 S.. Created with Bind Always check its answers. Privacy …" at bounding box center [532, 244] width 696 height 337
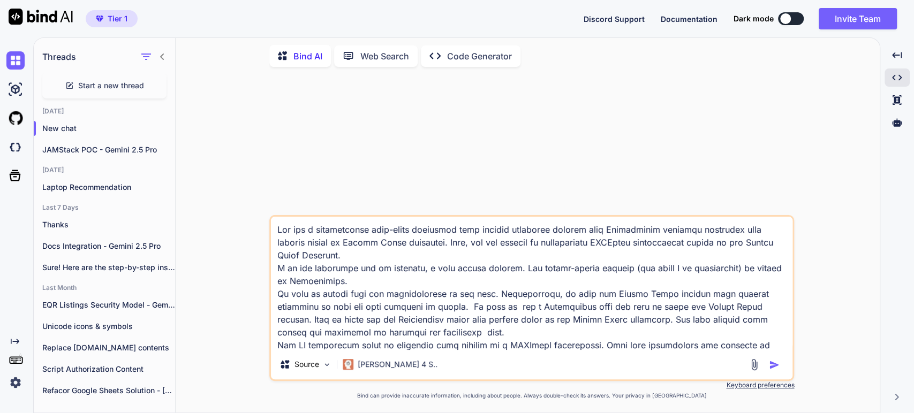
type textarea "You are a professional full-stack developer with special expertise working with…"
click at [774, 365] on img "button" at bounding box center [774, 365] width 11 height 11
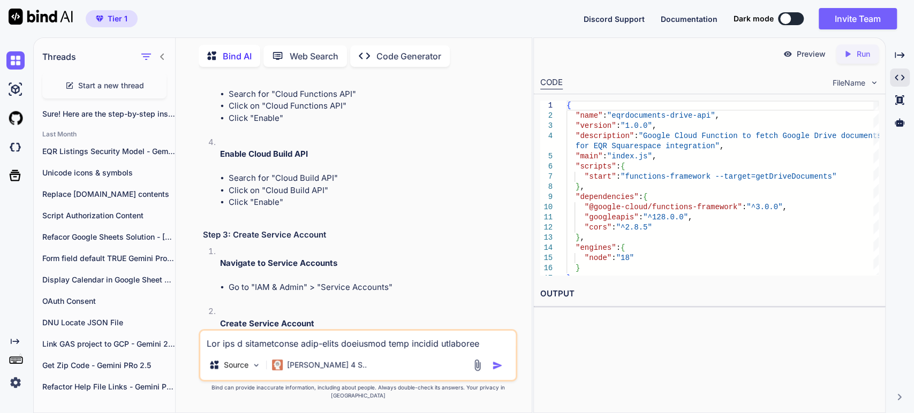
scroll to position [2825, 0]
click at [904, 58] on icon "Created with Pixso." at bounding box center [900, 55] width 10 height 10
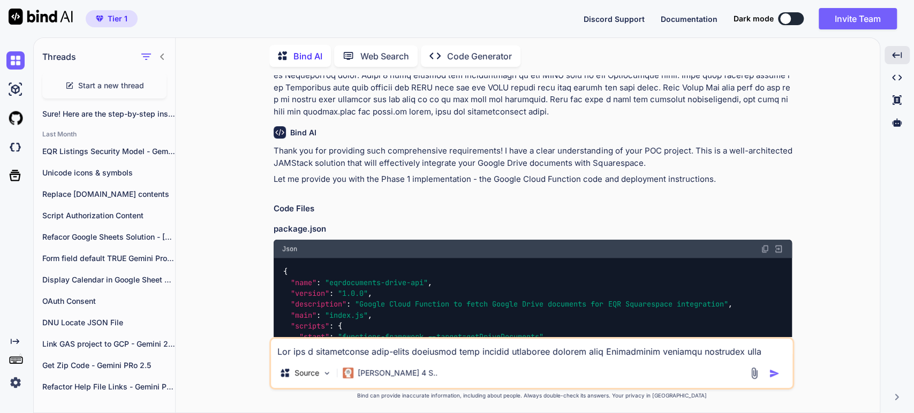
scroll to position [504, 0]
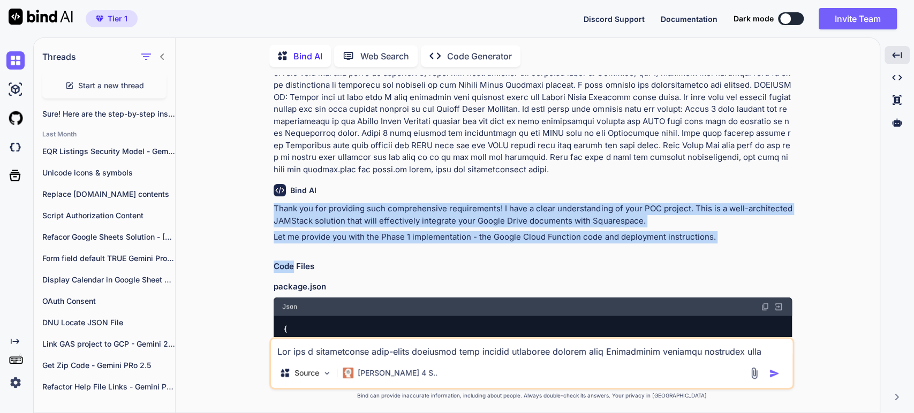
drag, startPoint x: 274, startPoint y: 194, endPoint x: 292, endPoint y: 250, distance: 58.4
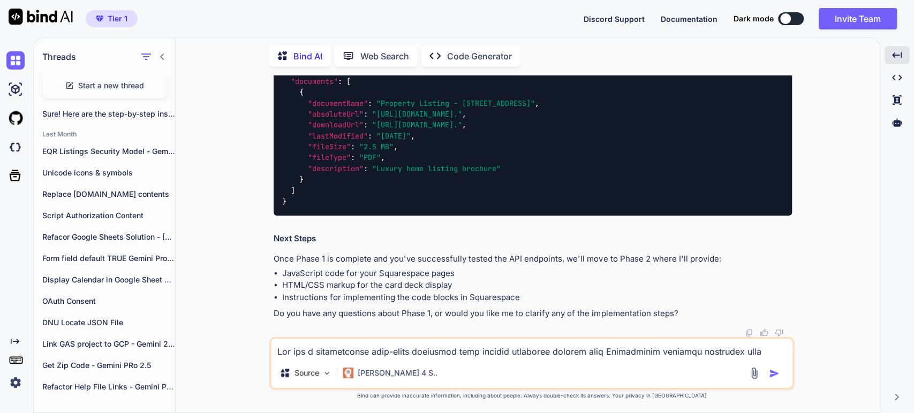
scroll to position [4448, 0]
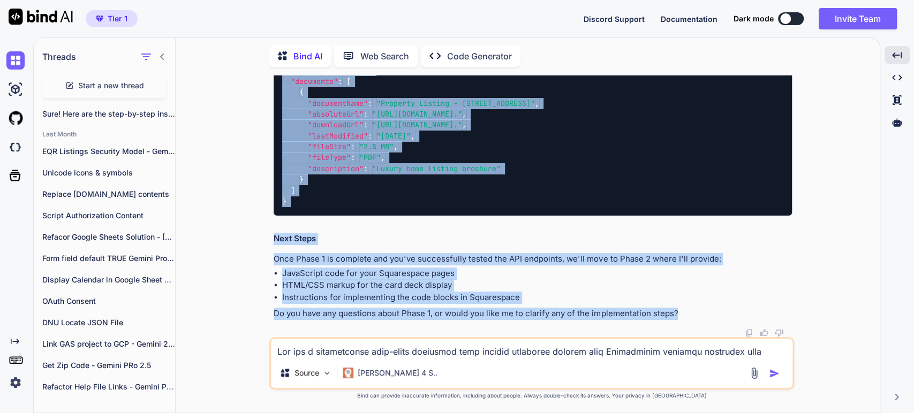
click at [699, 315] on p "Do you have any questions about Phase 1, or would you like me to clarify any of…" at bounding box center [533, 314] width 518 height 12
copy div "Thank you for providing such comprehensive requirements! I have a clear underst…"
click at [638, 303] on li "Instructions for implementing the code blocks in Squarespace" at bounding box center [537, 298] width 510 height 12
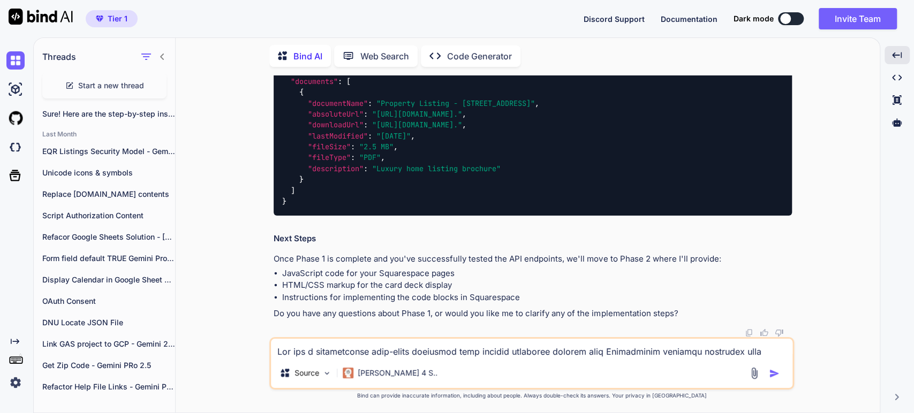
click at [329, 274] on li "JavaScript code for your Squarespace pages" at bounding box center [537, 274] width 510 height 12
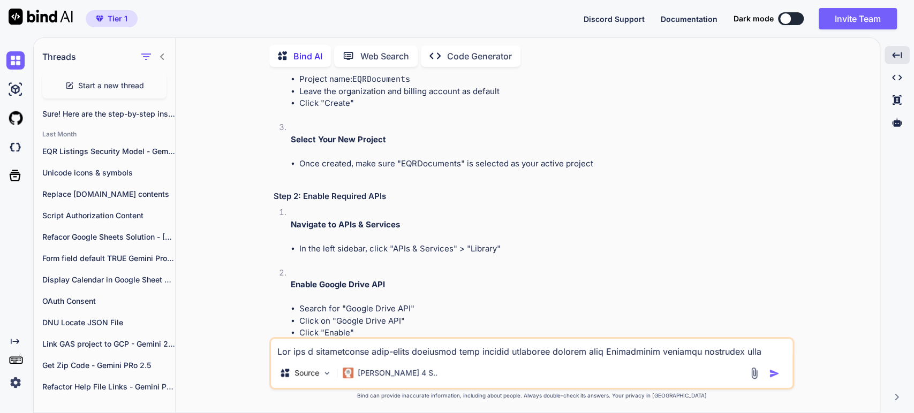
scroll to position [1889, 0]
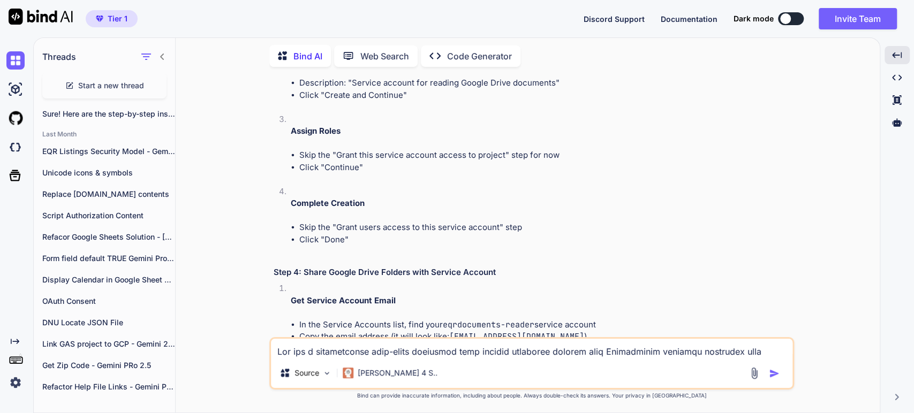
scroll to position [2425, 0]
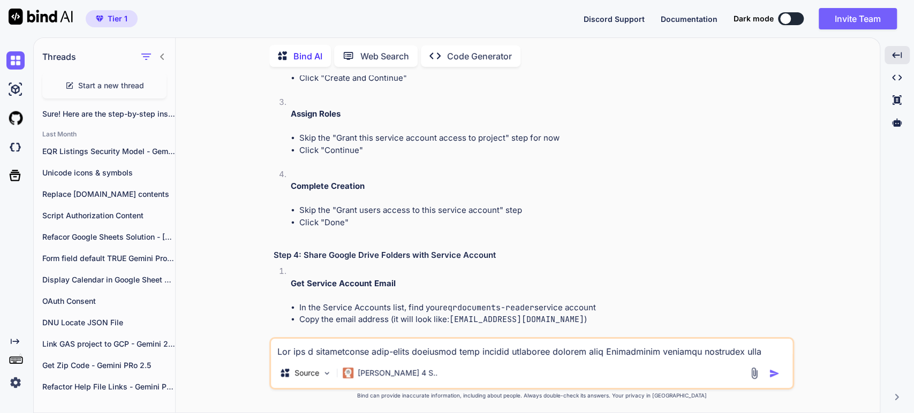
copy code "EQRDocuments"
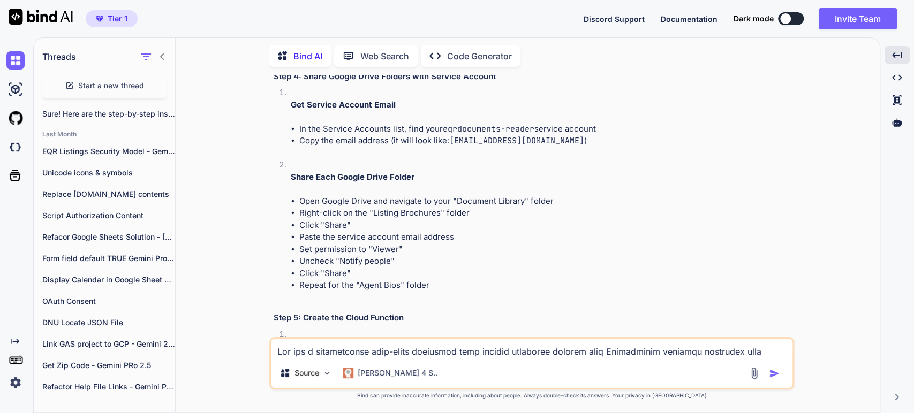
scroll to position [2663, 0]
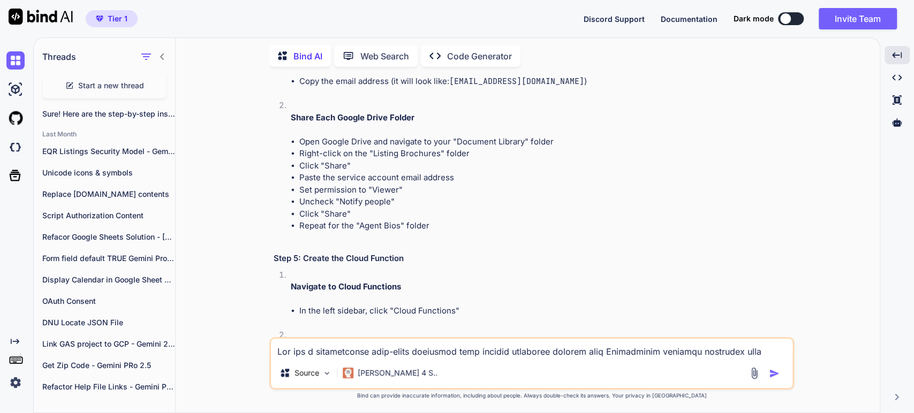
drag, startPoint x: 421, startPoint y: 235, endPoint x: 399, endPoint y: 234, distance: 21.4
copy li "Cloud Functions API"
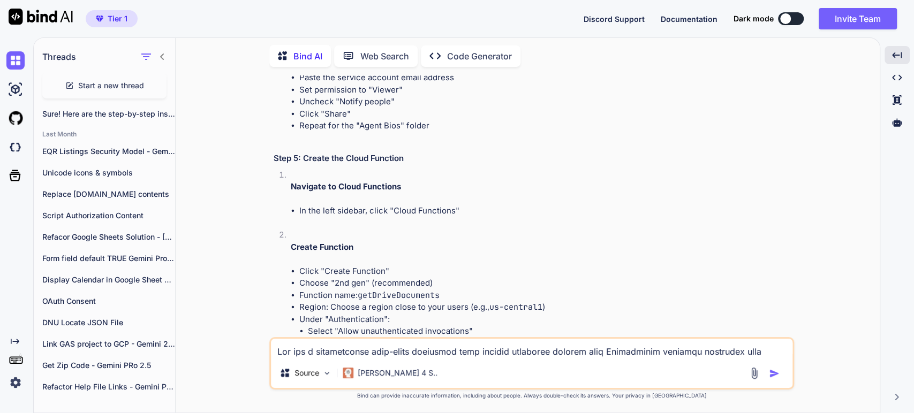
scroll to position [2782, 0]
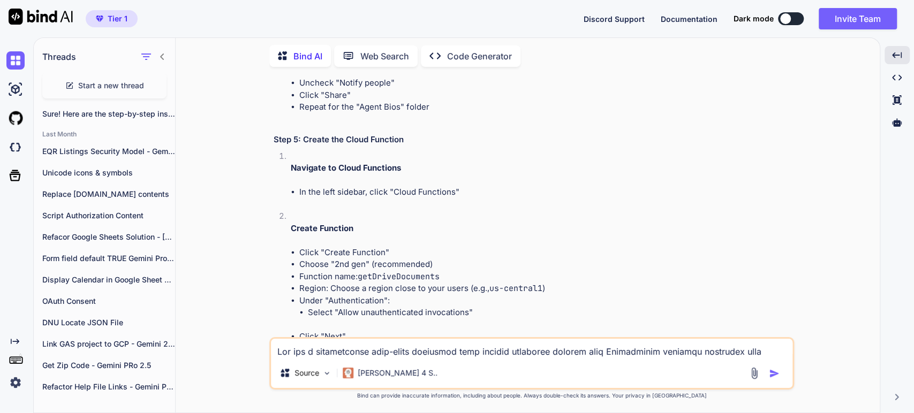
drag, startPoint x: 403, startPoint y: 199, endPoint x: 347, endPoint y: 202, distance: 56.4
copy li "Cloud Build API"
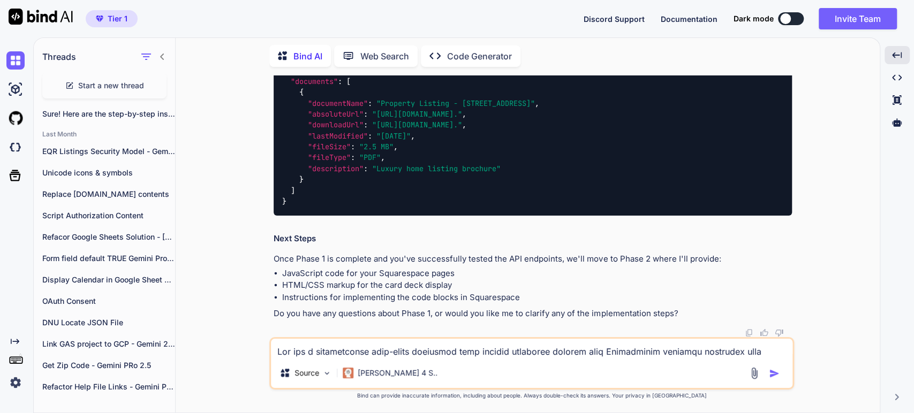
scroll to position [4448, 0]
click at [306, 348] on textarea at bounding box center [532, 348] width 522 height 19
paste textarea "Cloud Build API"
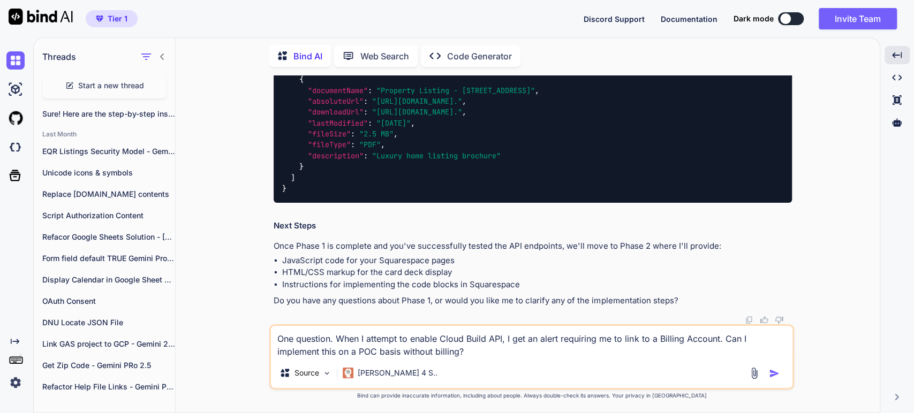
click at [728, 342] on textarea "One question. When I attempt to enable Cloud Build API, I get an alert requirin…" at bounding box center [532, 342] width 522 height 32
type textarea "One question. When I attempt to enable Cloud Build API, I get an alert requirin…"
click at [770, 372] on img "button" at bounding box center [774, 373] width 11 height 11
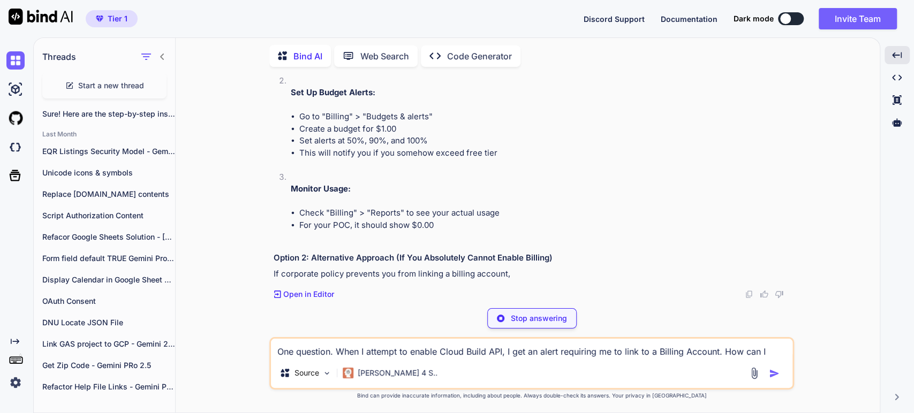
scroll to position [4751, 0]
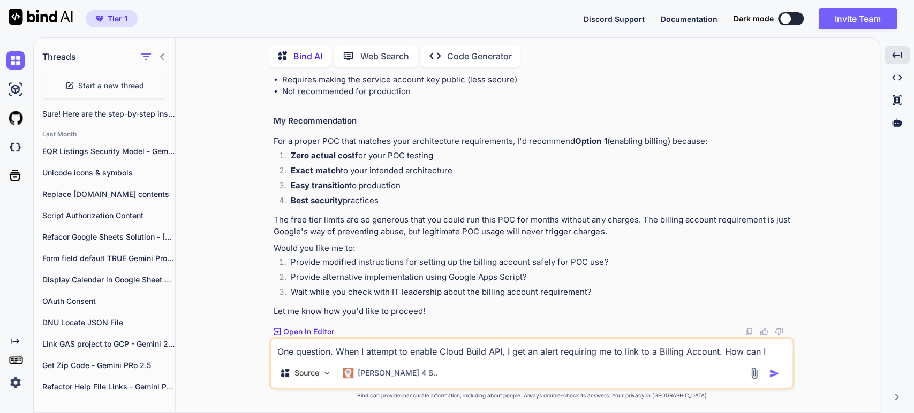
scroll to position [4990, 0]
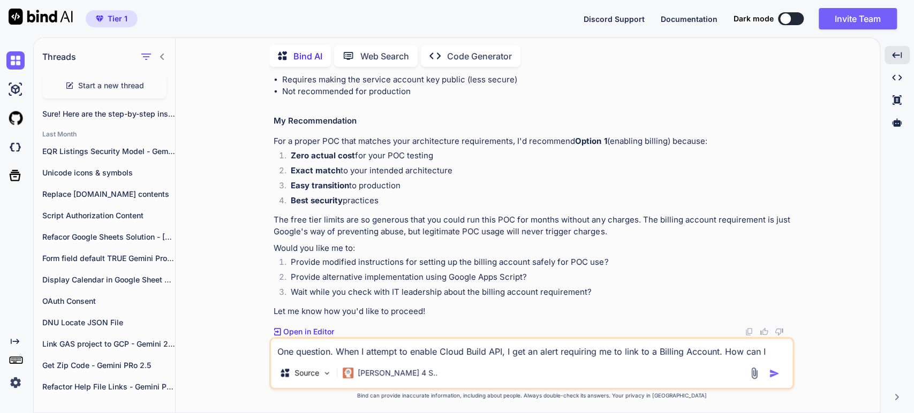
click at [330, 338] on div "One question. When I attempt to enable Cloud Build API, I get an alert requirin…" at bounding box center [531, 363] width 525 height 52
click at [330, 352] on textarea "One question. When I attempt to enable Cloud Build API, I get an alert requirin…" at bounding box center [532, 348] width 522 height 19
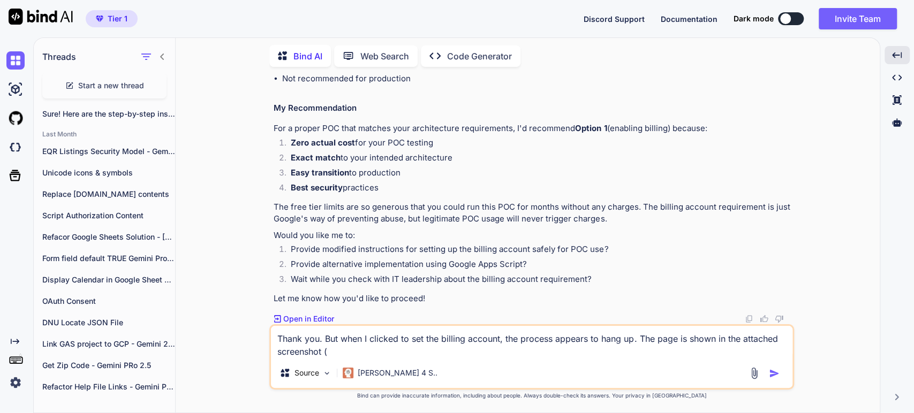
paste textarea "[URL][DOMAIN_NAME]"
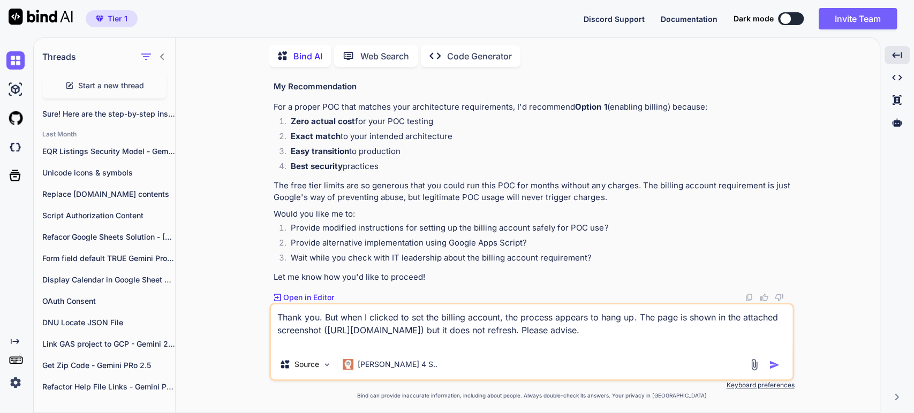
type textarea "Thank you. But when I clicked to set the billing account, the process appears t…"
click at [772, 363] on img "button" at bounding box center [774, 365] width 11 height 11
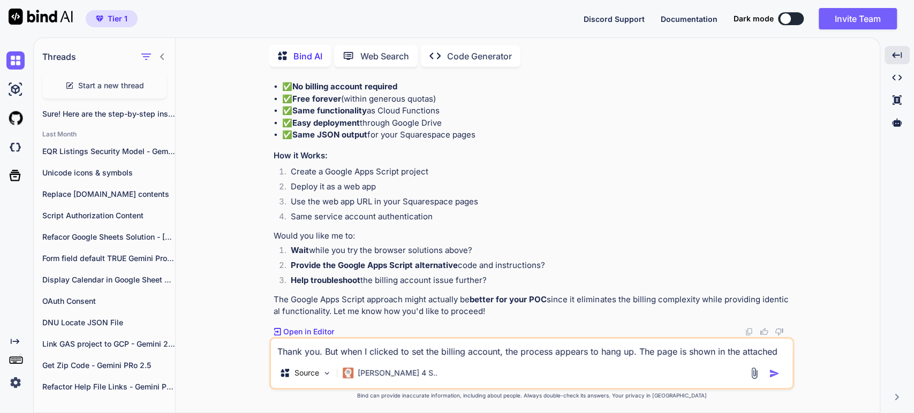
scroll to position [6005, 0]
click at [340, 181] on li "Create a Google Apps Script project" at bounding box center [537, 173] width 510 height 15
click at [325, 196] on li "Deploy it as a web app" at bounding box center [537, 188] width 510 height 15
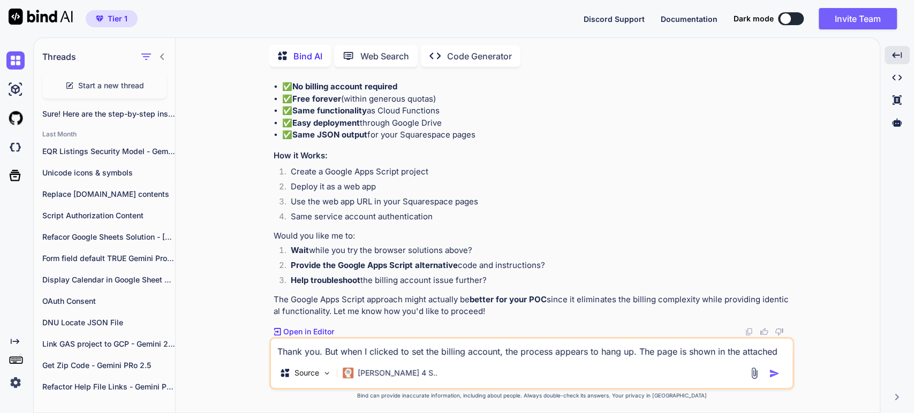
click at [325, 211] on li "Use the web app URL in your Squarespace pages" at bounding box center [537, 203] width 510 height 15
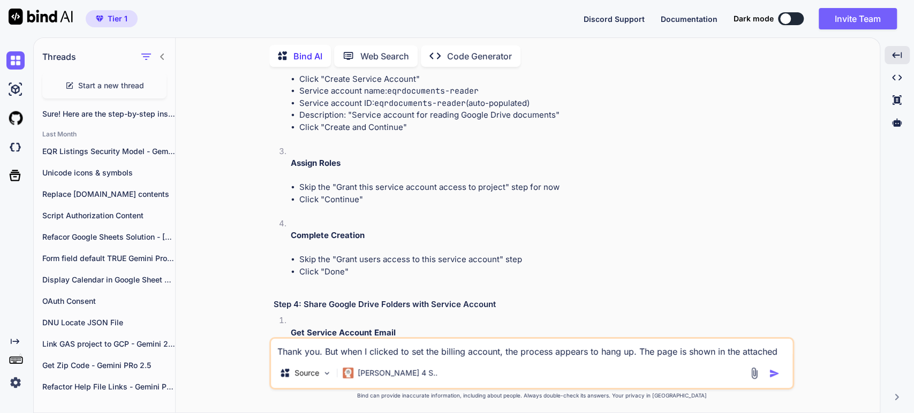
scroll to position [2305, 0]
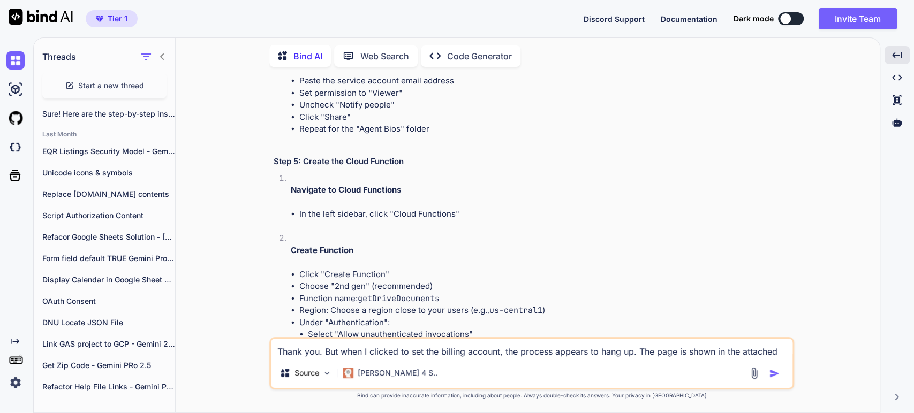
scroll to position [2796, 0]
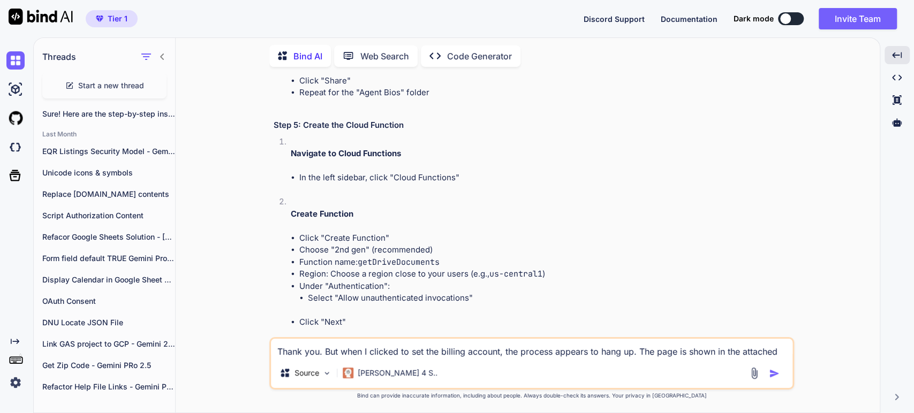
drag, startPoint x: 345, startPoint y: 200, endPoint x: 382, endPoint y: 198, distance: 36.4
copy li "Cloud Build API"
